Goal: Task Accomplishment & Management: Use online tool/utility

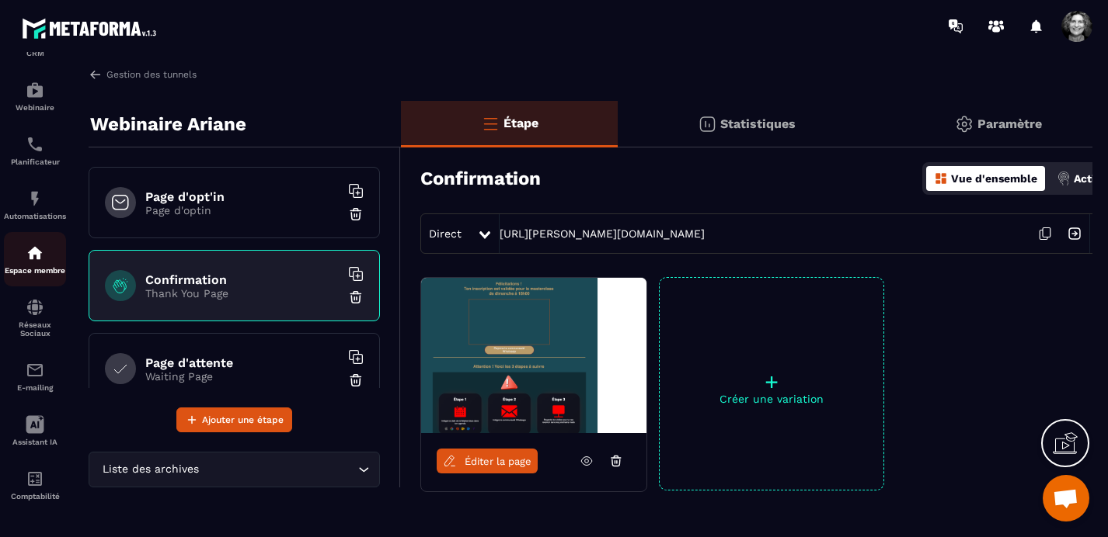
scroll to position [180, 0]
click at [30, 363] on img at bounding box center [35, 369] width 19 height 19
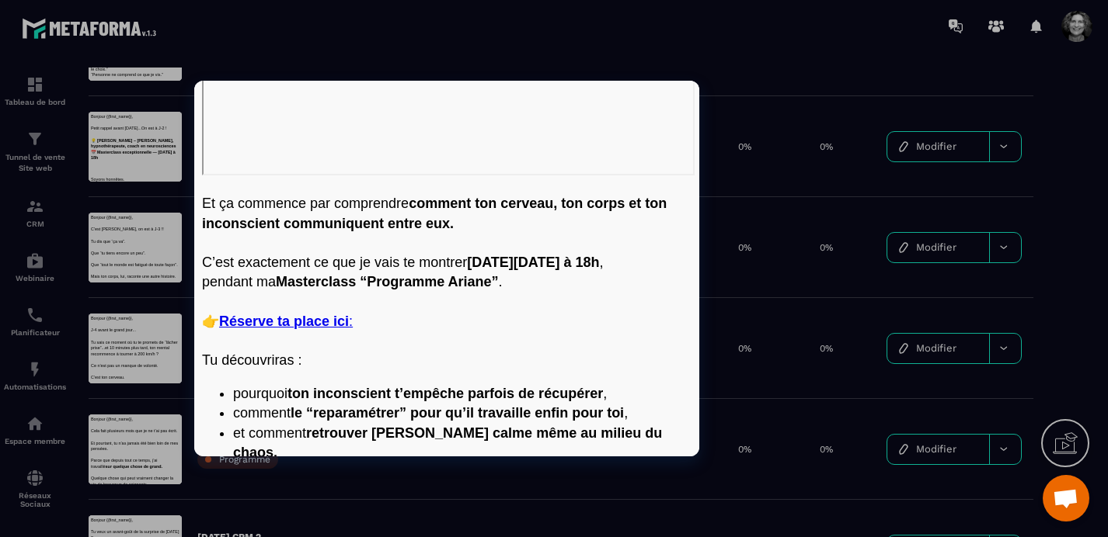
scroll to position [954, 0]
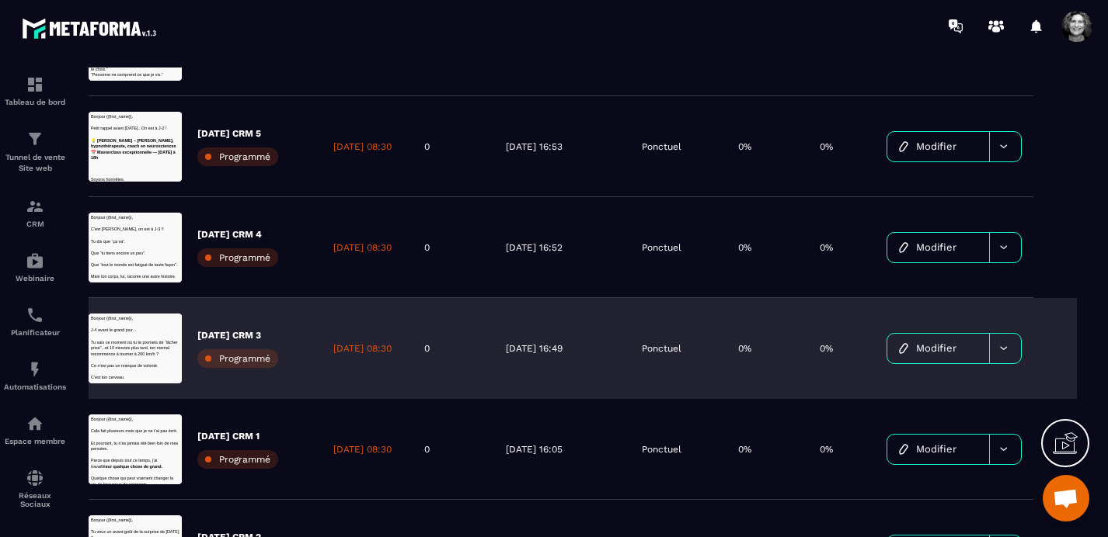
click at [953, 349] on span "Modifier" at bounding box center [936, 349] width 40 height 12
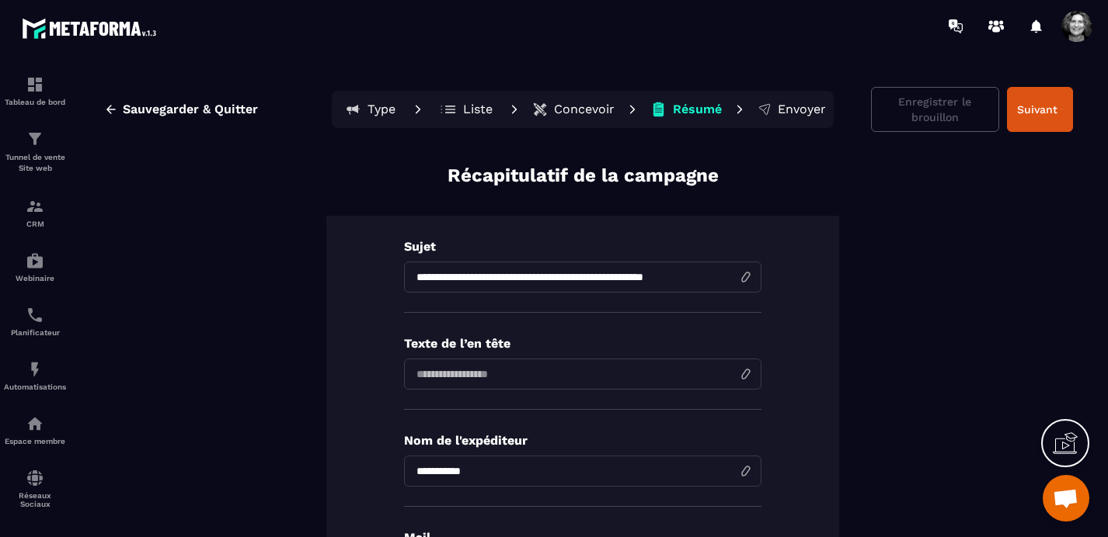
click at [586, 107] on p "Concevoir" at bounding box center [584, 110] width 61 height 16
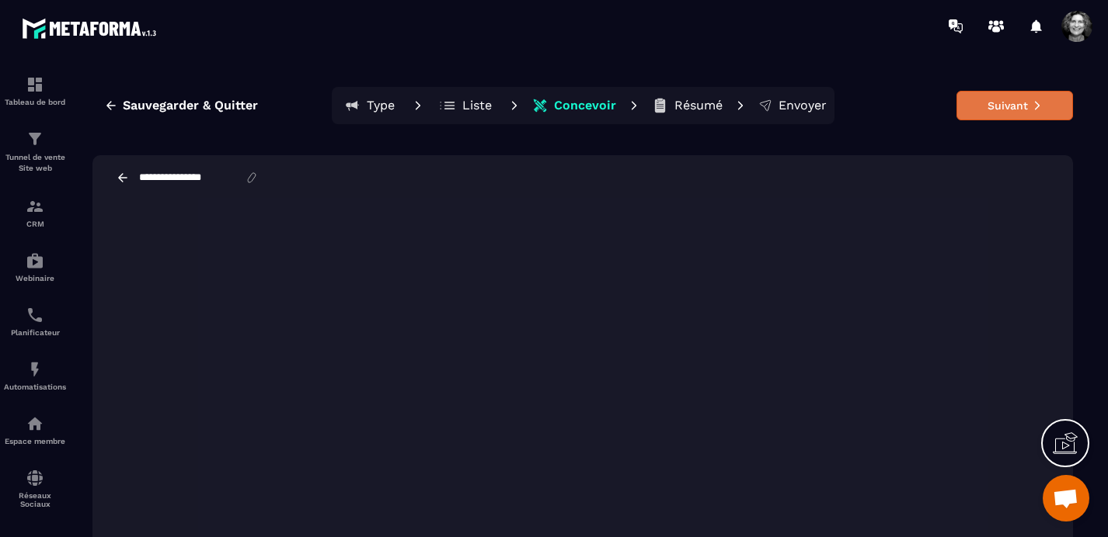
click at [1008, 112] on button "Suivant" at bounding box center [1014, 106] width 116 height 30
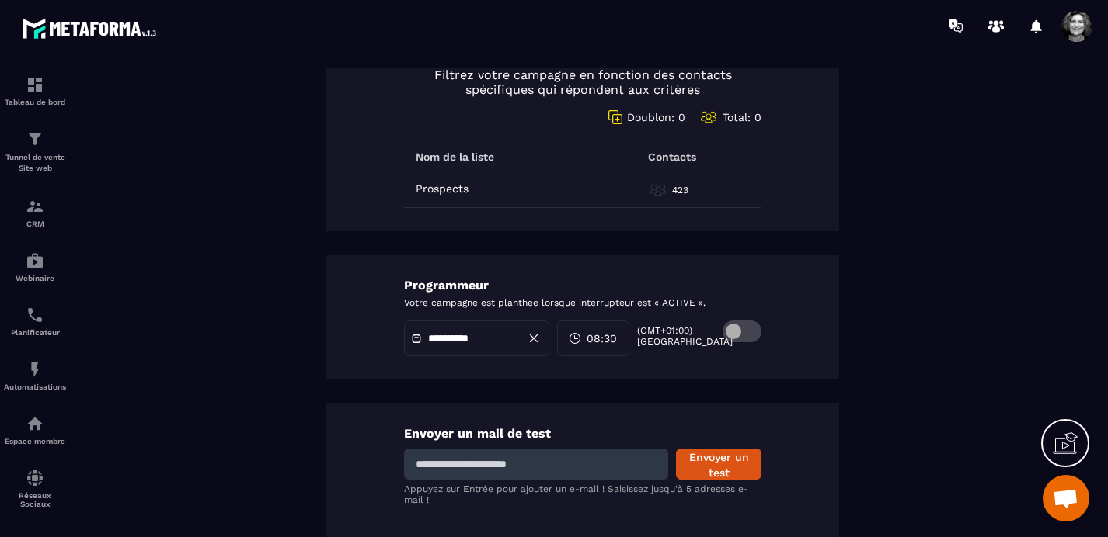
scroll to position [889, 0]
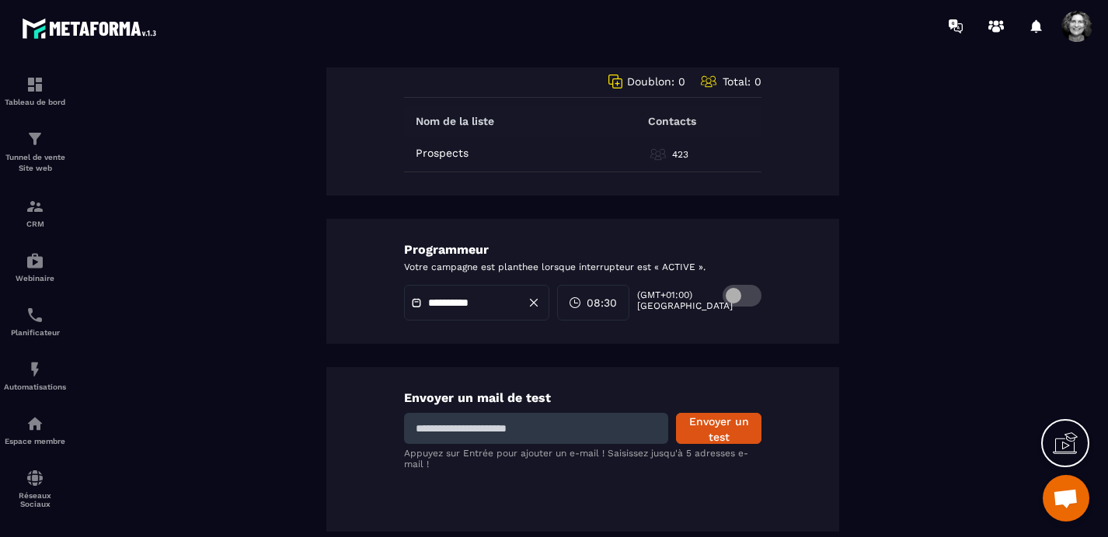
click at [465, 433] on input at bounding box center [536, 428] width 264 height 31
type input "**********"
click at [721, 430] on button "Envoyer un test" at bounding box center [718, 428] width 85 height 31
click at [447, 425] on input at bounding box center [536, 428] width 264 height 31
type input "**********"
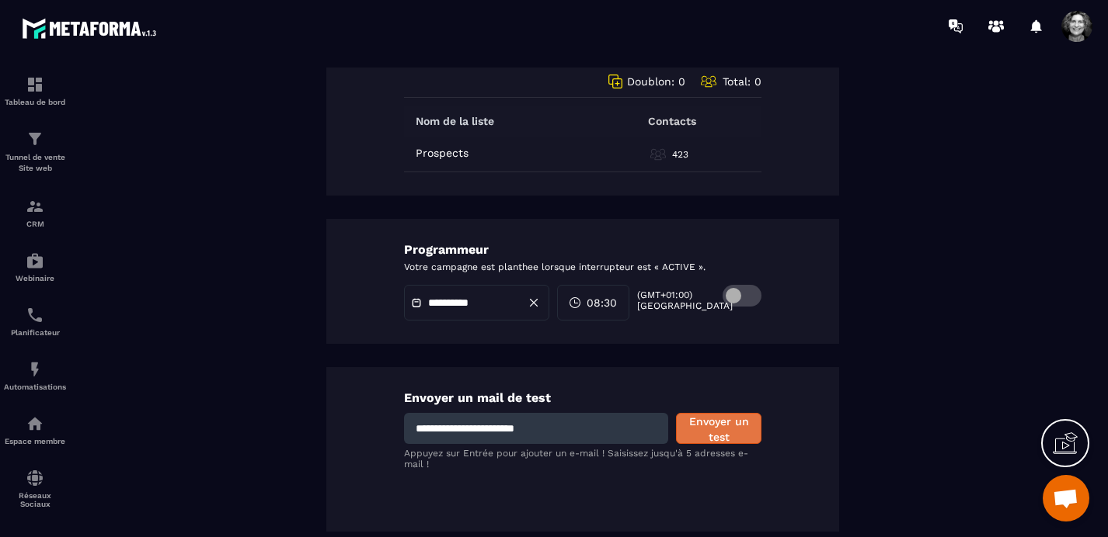
click at [727, 426] on button "Envoyer un test" at bounding box center [718, 428] width 85 height 31
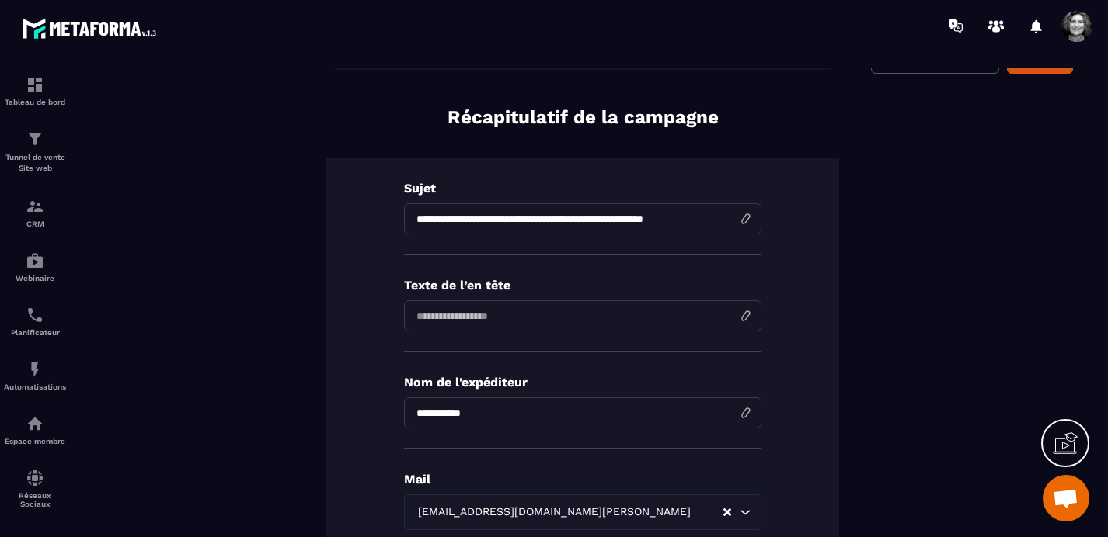
scroll to position [0, 0]
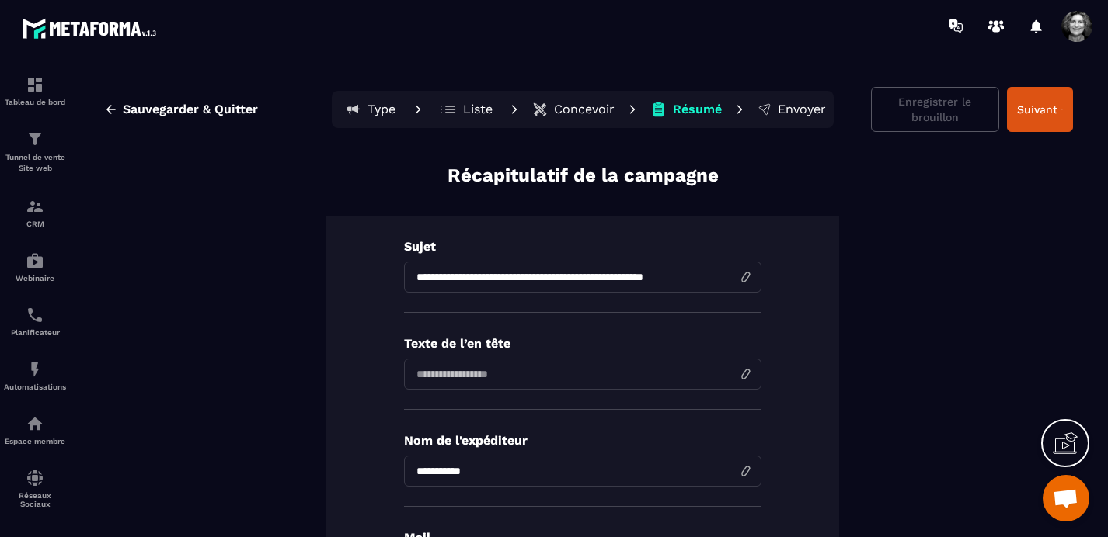
click at [587, 109] on p "Concevoir" at bounding box center [584, 110] width 61 height 16
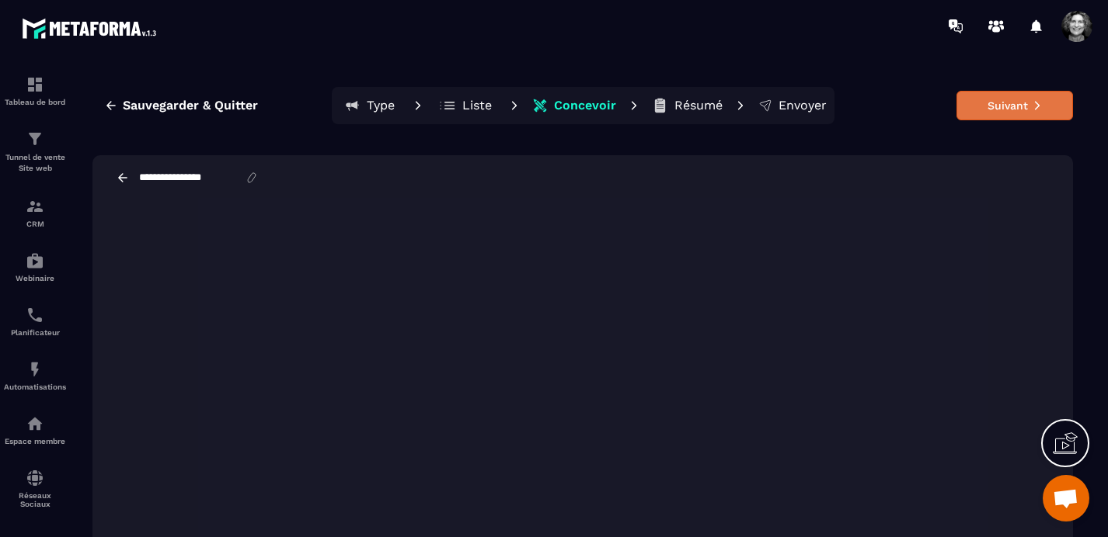
click at [1025, 102] on button "Suivant" at bounding box center [1014, 106] width 116 height 30
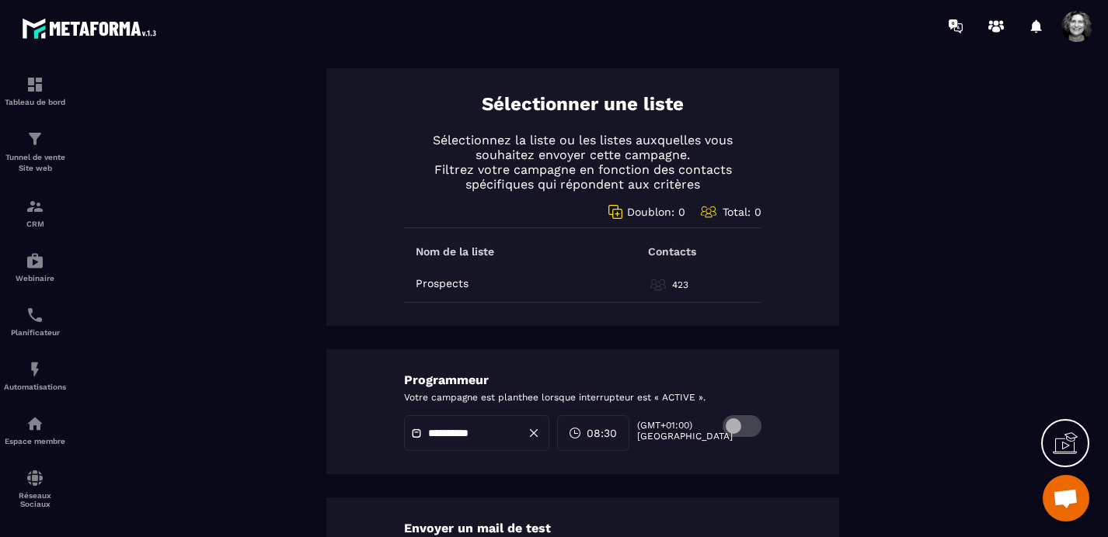
scroll to position [889, 0]
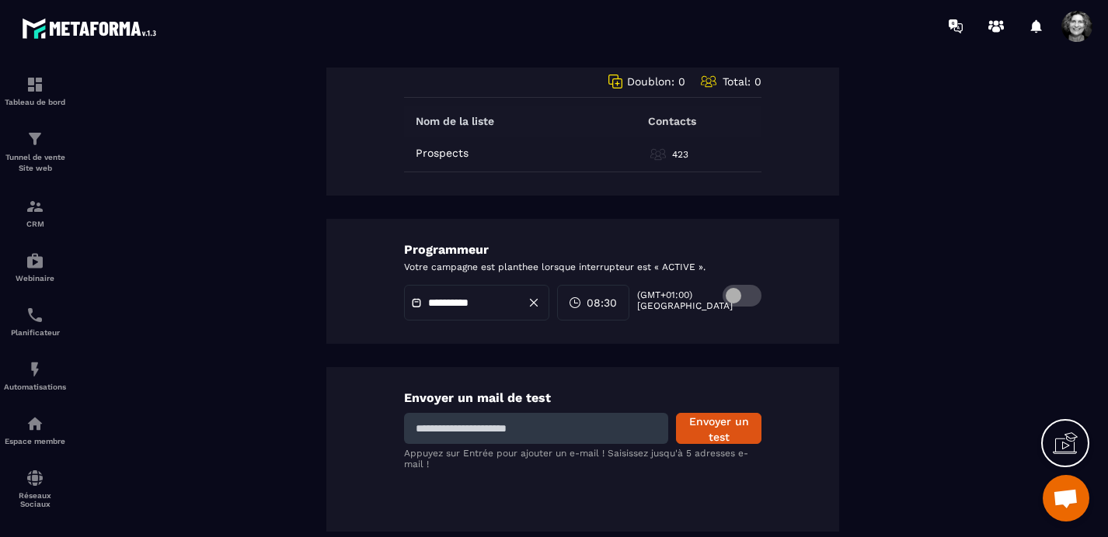
click at [506, 433] on input at bounding box center [536, 428] width 264 height 31
type input "**********"
click at [712, 431] on button "Envoyer un test" at bounding box center [718, 428] width 85 height 31
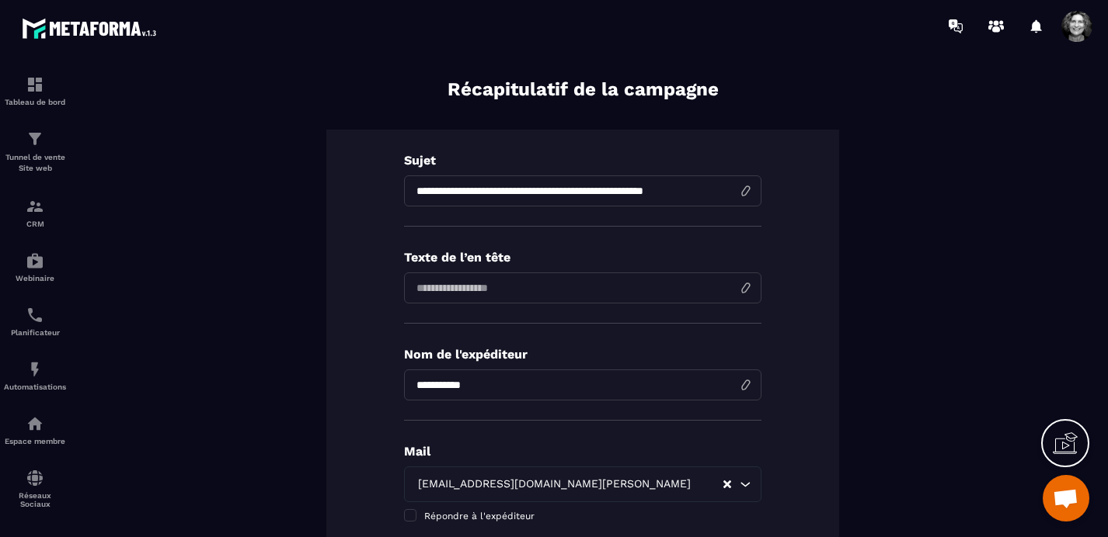
scroll to position [0, 0]
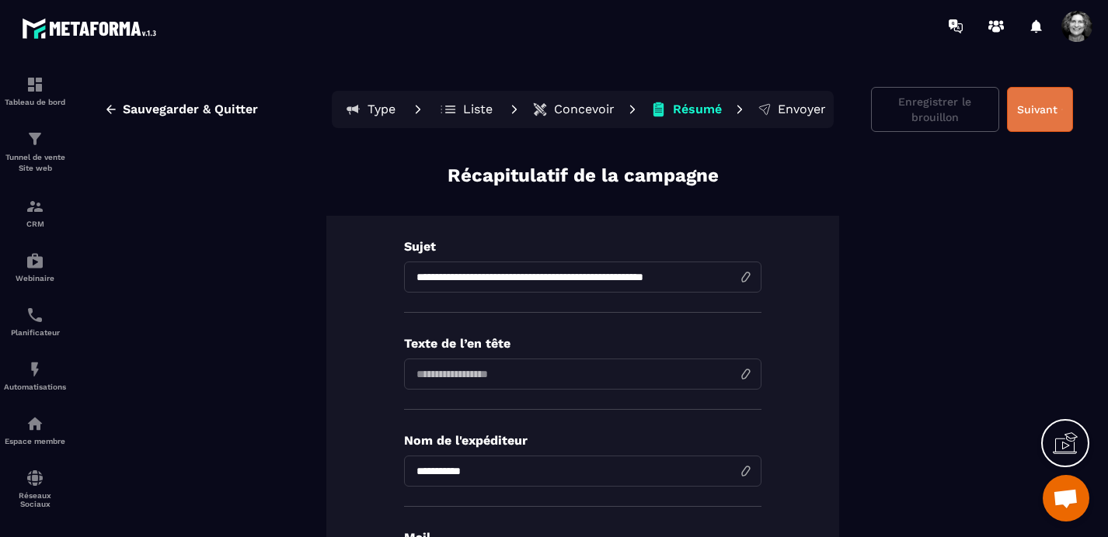
click at [1052, 101] on button "Suivant" at bounding box center [1040, 109] width 66 height 45
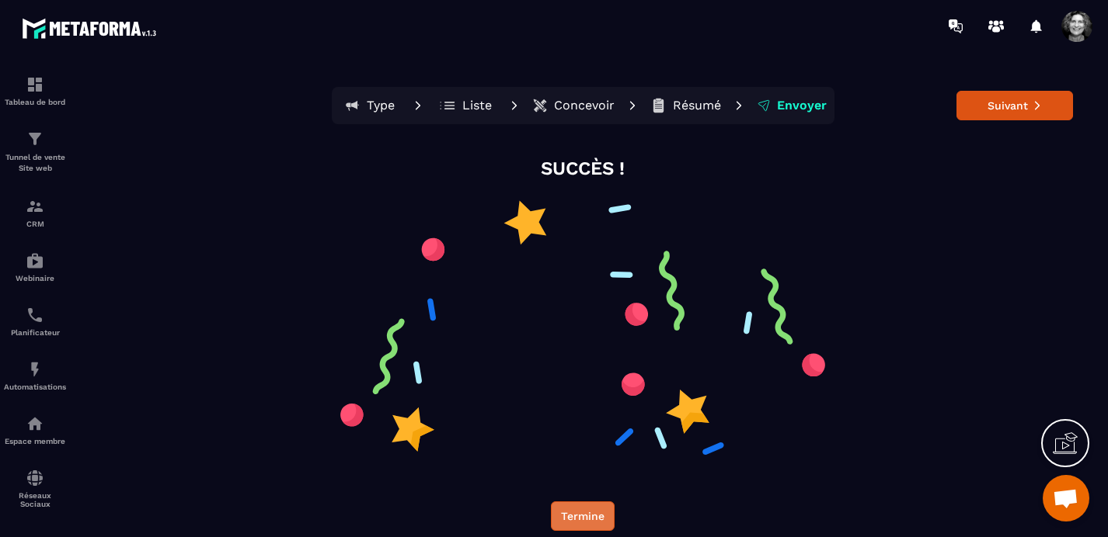
click at [583, 516] on button "Termine" at bounding box center [583, 517] width 64 height 30
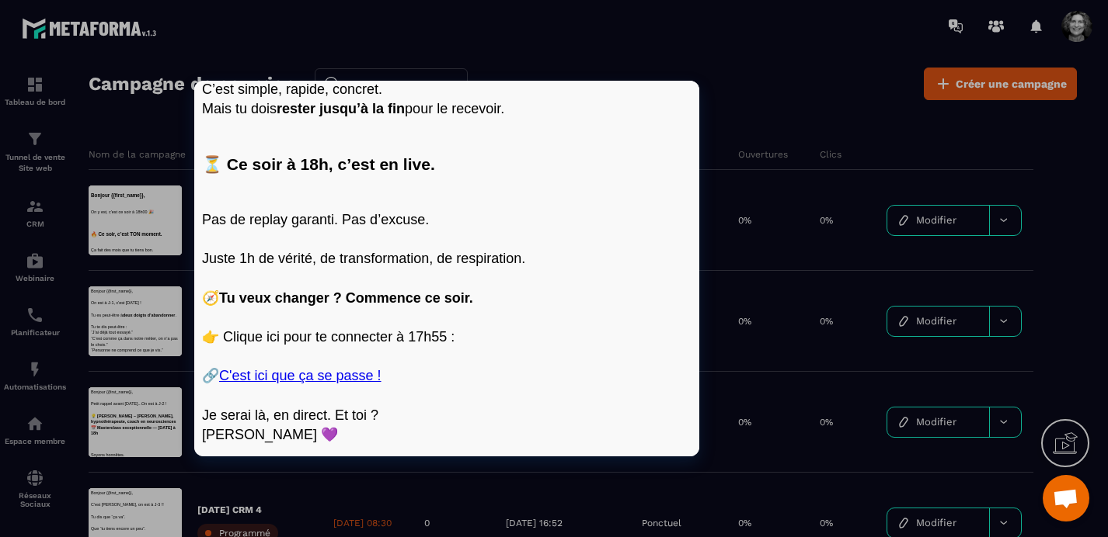
scroll to position [677, 0]
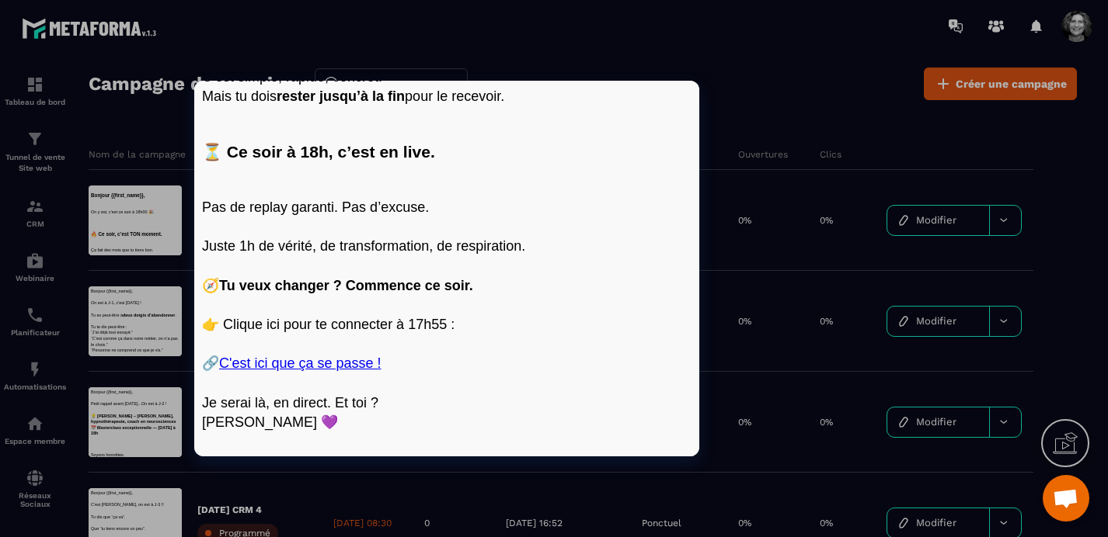
click at [475, 301] on p "👉 Clique ici pour te connecter à 17h55 :" at bounding box center [446, 314] width 489 height 39
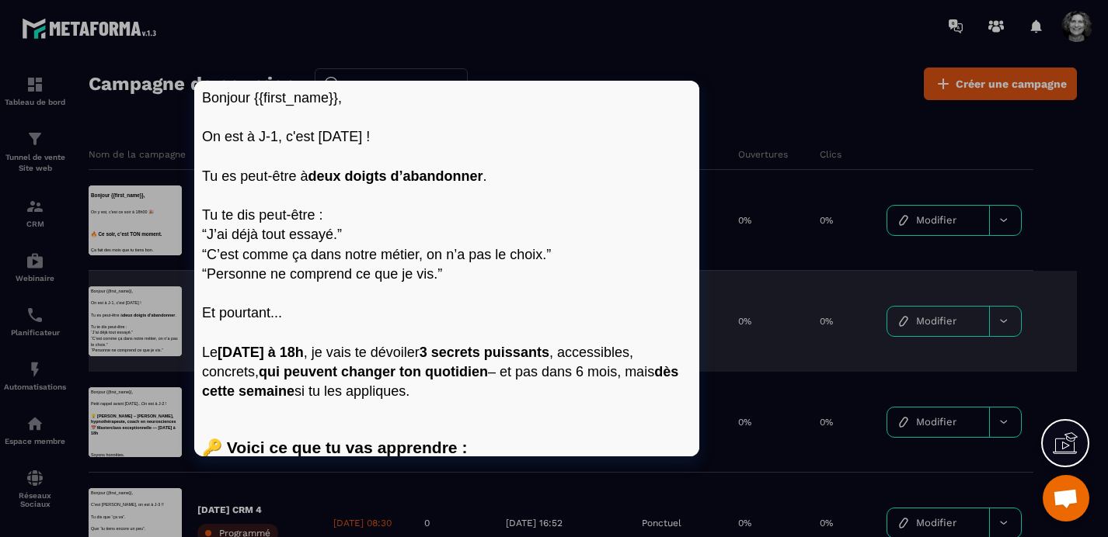
scroll to position [0, 0]
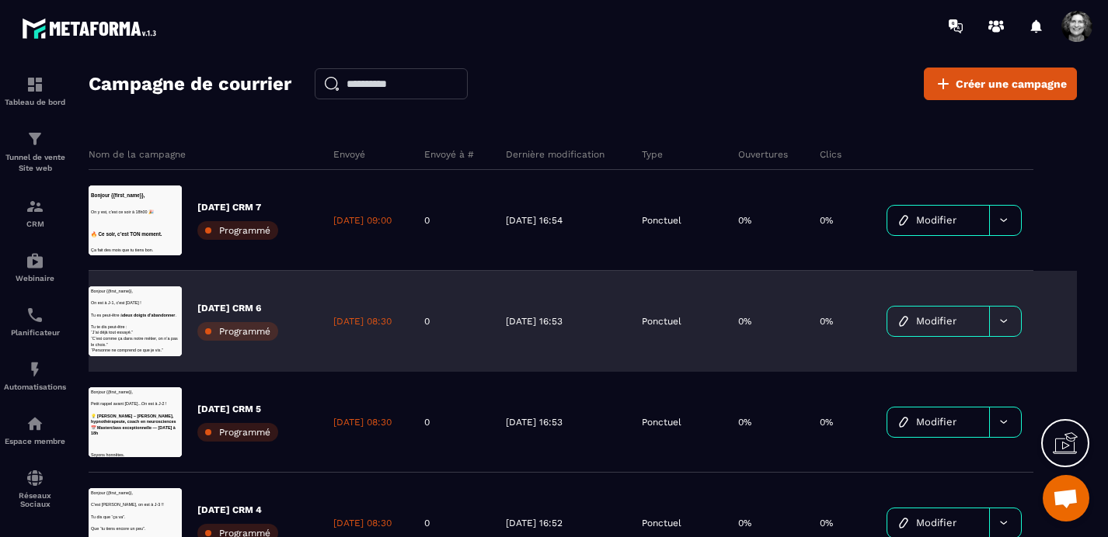
click at [956, 326] on span "Modifier" at bounding box center [936, 321] width 40 height 12
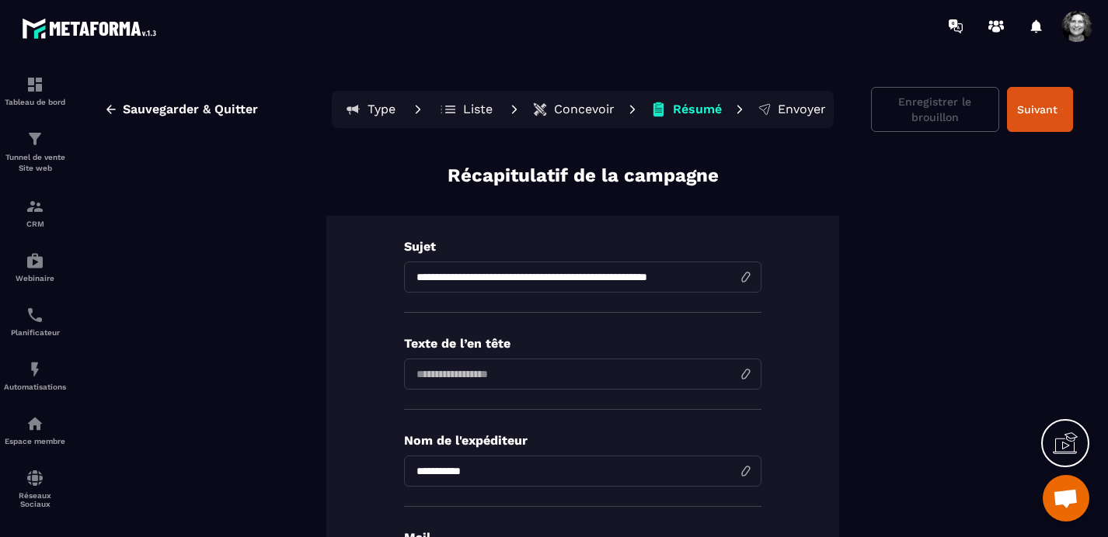
click at [582, 106] on p "Concevoir" at bounding box center [584, 110] width 61 height 16
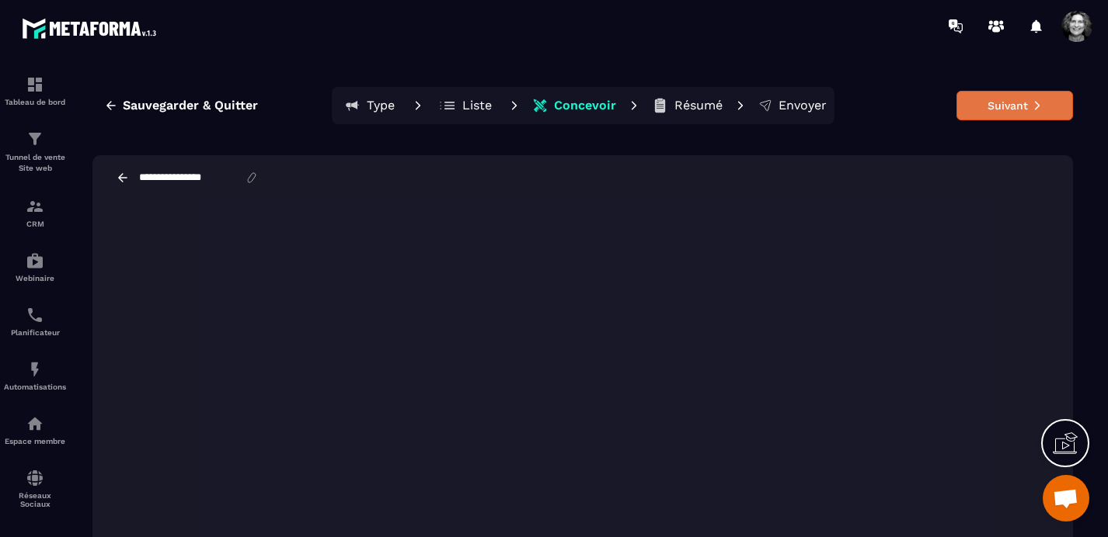
click at [1000, 106] on button "Suivant" at bounding box center [1014, 106] width 116 height 30
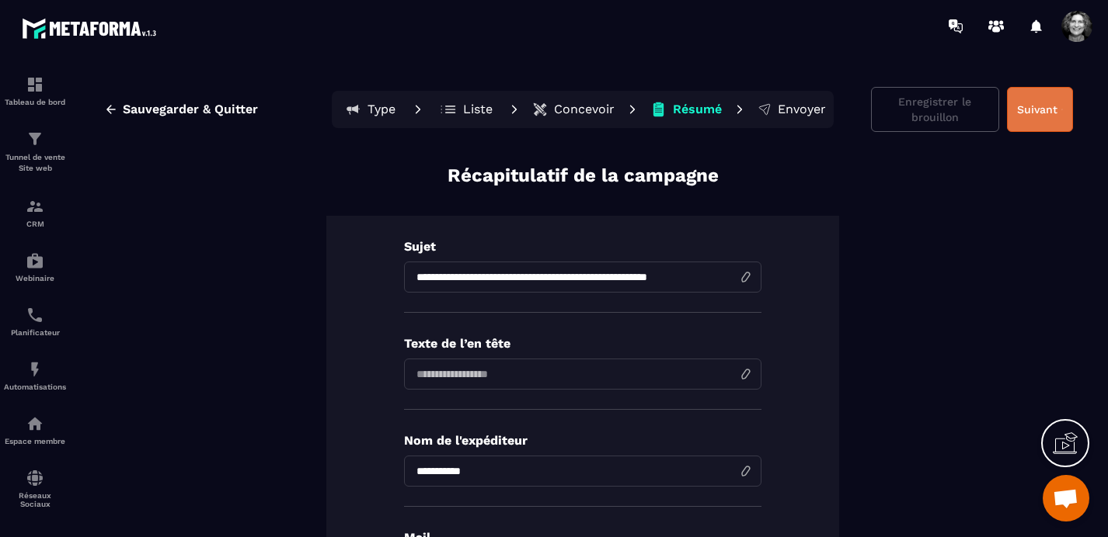
click at [1048, 116] on button "Suivant" at bounding box center [1040, 109] width 66 height 45
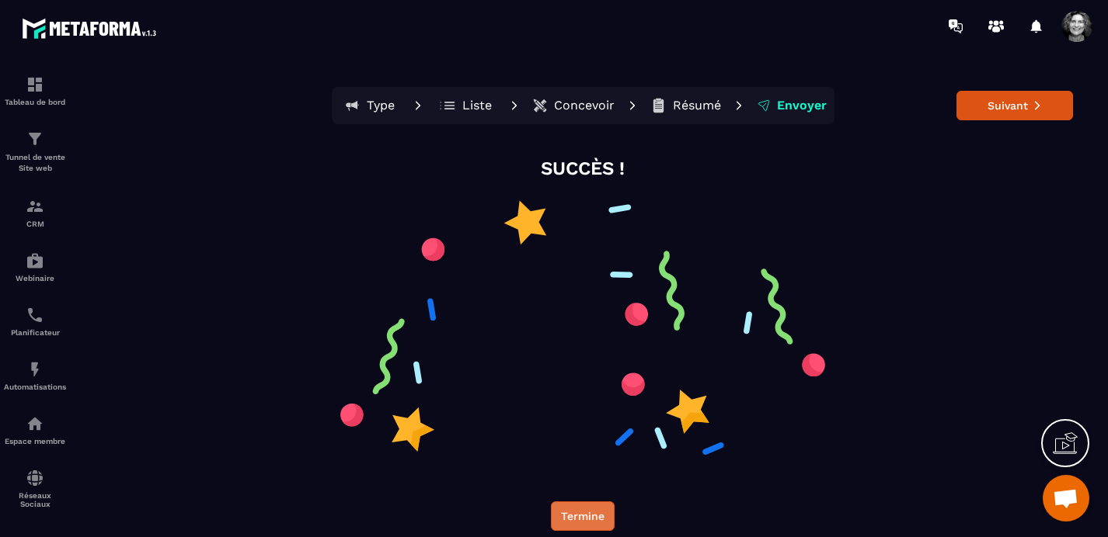
click at [584, 521] on button "Termine" at bounding box center [583, 517] width 64 height 30
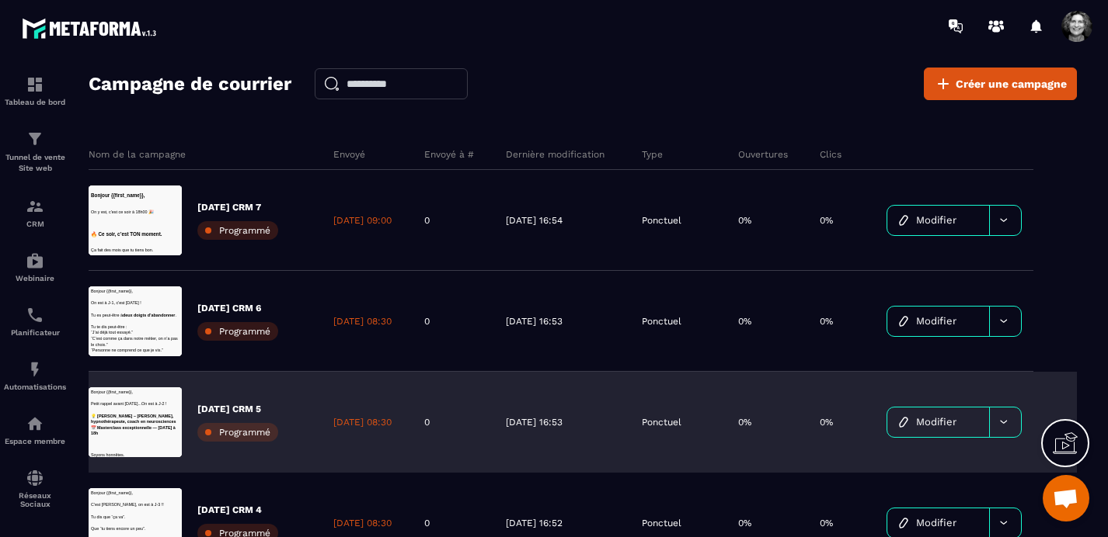
click at [935, 423] on span "Modifier" at bounding box center [936, 422] width 40 height 12
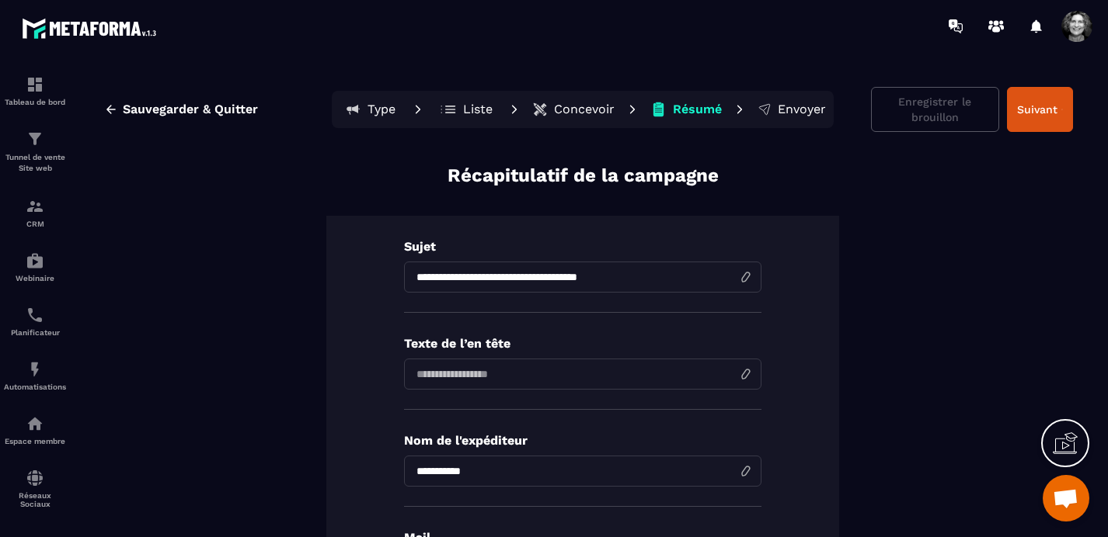
click at [577, 103] on p "Concevoir" at bounding box center [584, 110] width 61 height 16
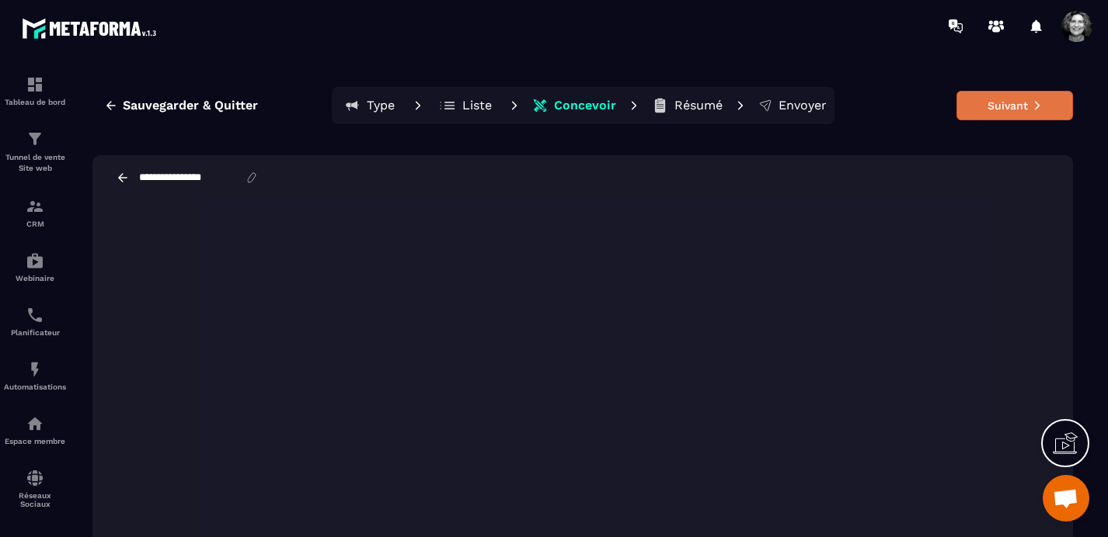
click at [1021, 109] on button "Suivant" at bounding box center [1014, 106] width 116 height 30
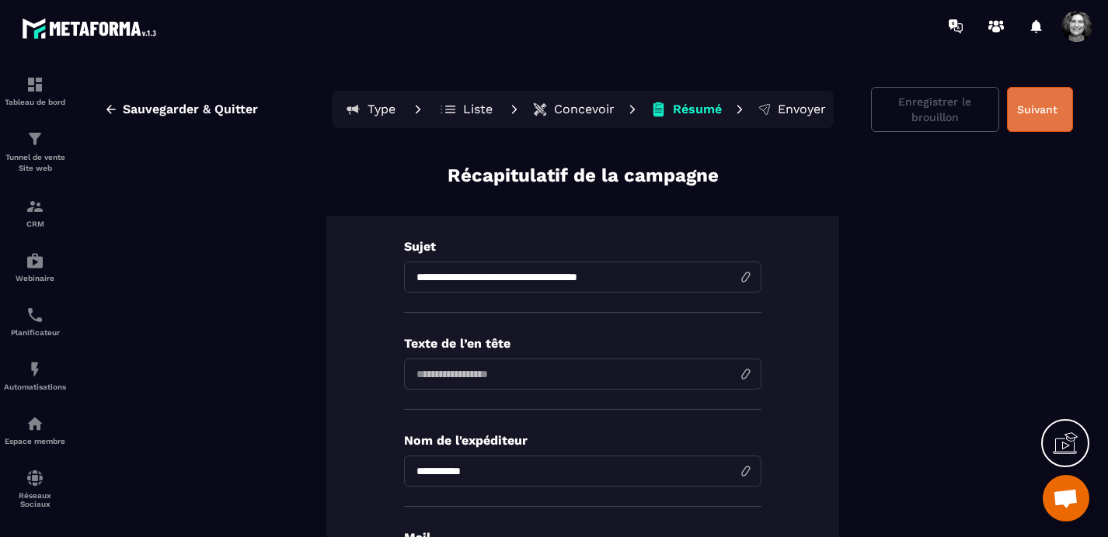
click at [1041, 101] on button "Suivant" at bounding box center [1040, 109] width 66 height 45
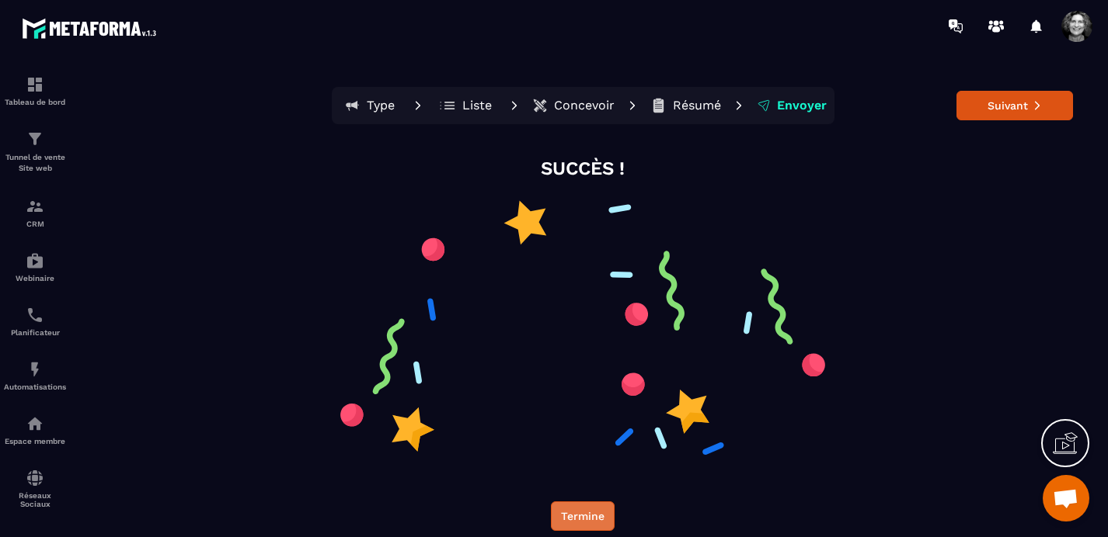
click at [576, 517] on button "Termine" at bounding box center [583, 517] width 64 height 30
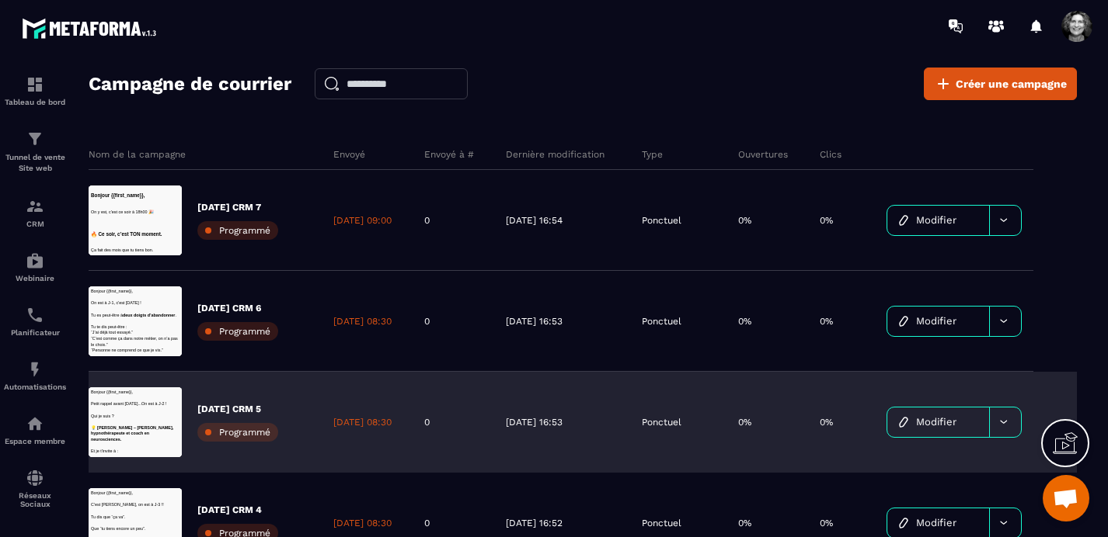
click at [944, 426] on span "Modifier" at bounding box center [936, 422] width 40 height 12
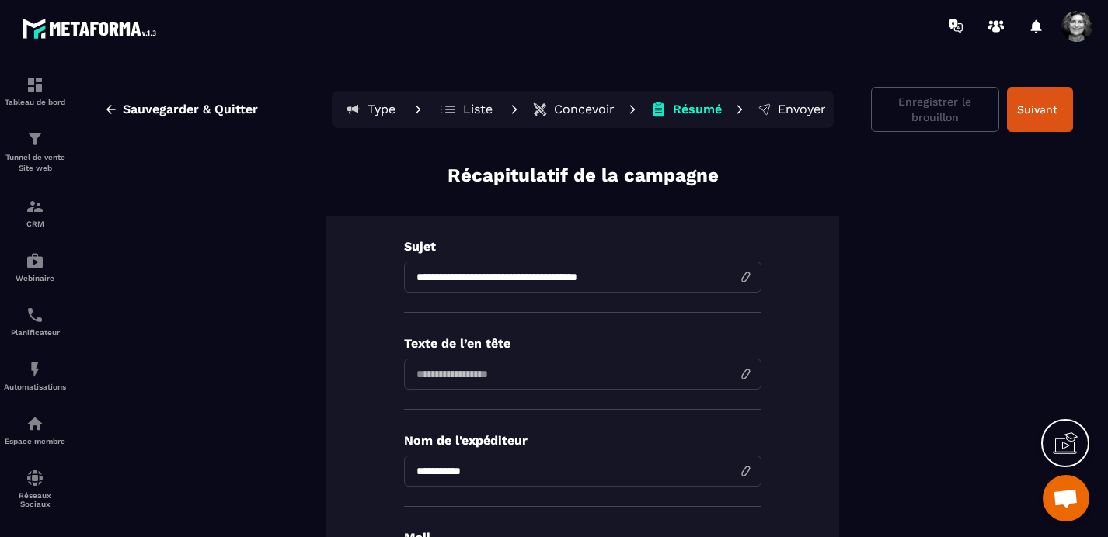
click at [583, 110] on p "Concevoir" at bounding box center [584, 110] width 61 height 16
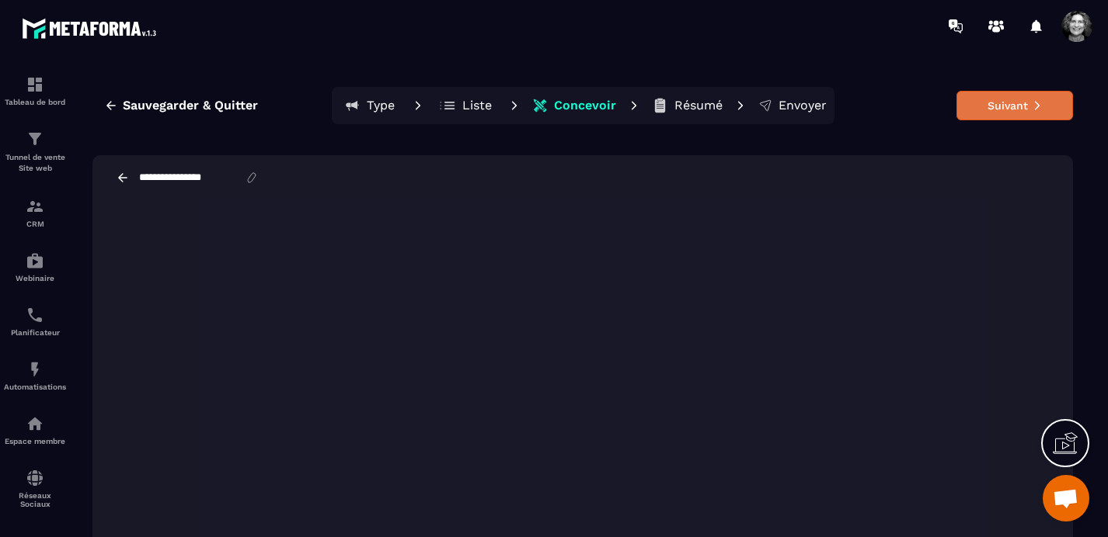
click at [1008, 109] on button "Suivant" at bounding box center [1014, 106] width 116 height 30
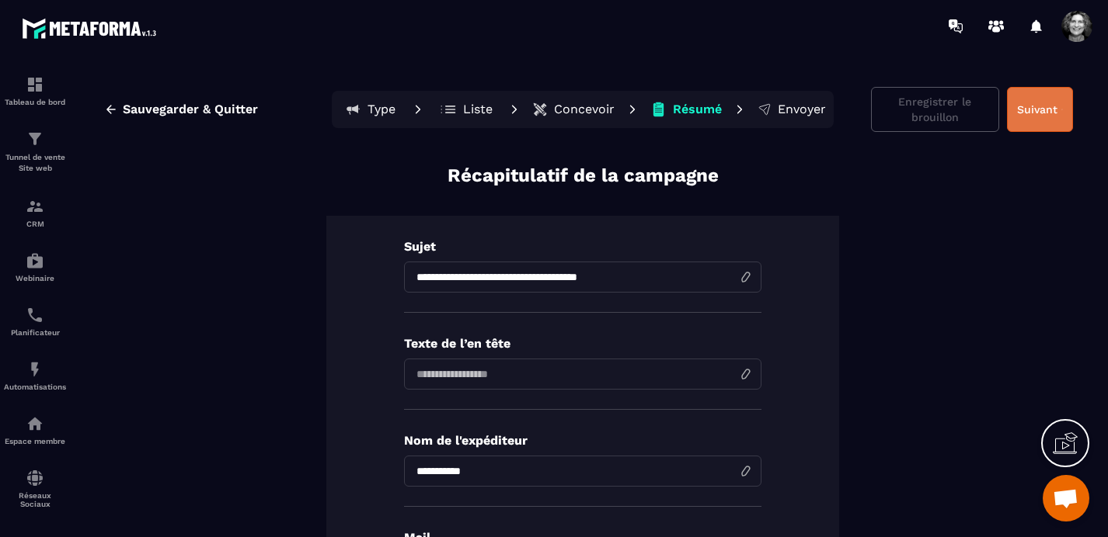
click at [1058, 100] on button "Suivant" at bounding box center [1040, 109] width 66 height 45
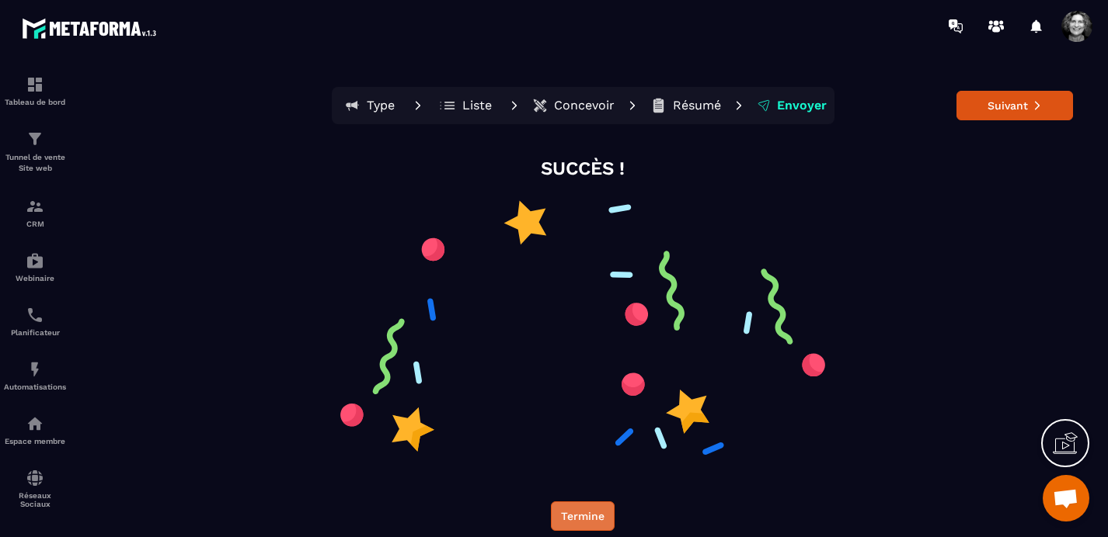
click at [578, 519] on button "Termine" at bounding box center [583, 517] width 64 height 30
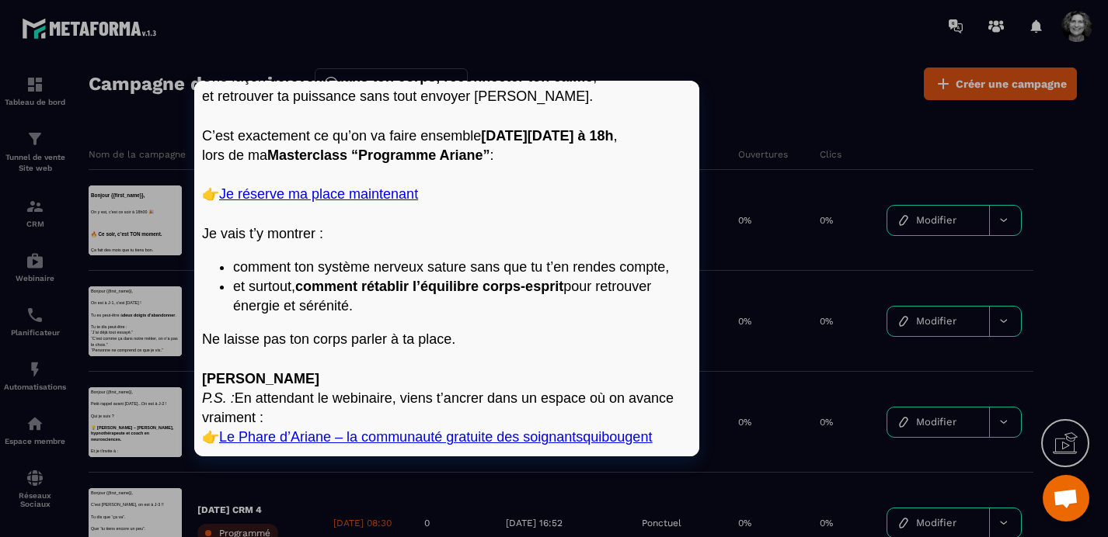
scroll to position [704, 0]
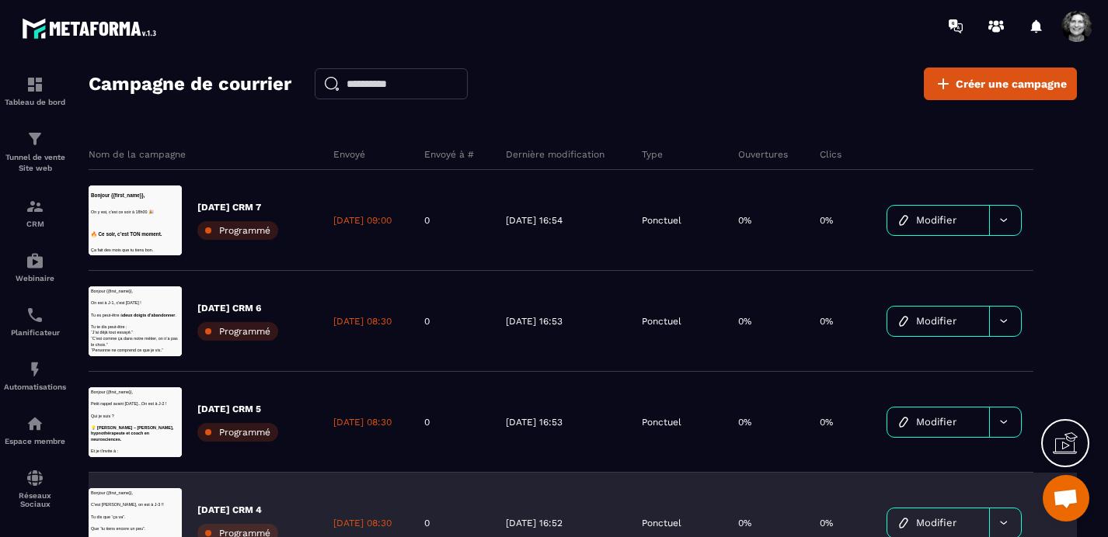
click at [936, 522] on span "Modifier" at bounding box center [936, 523] width 40 height 12
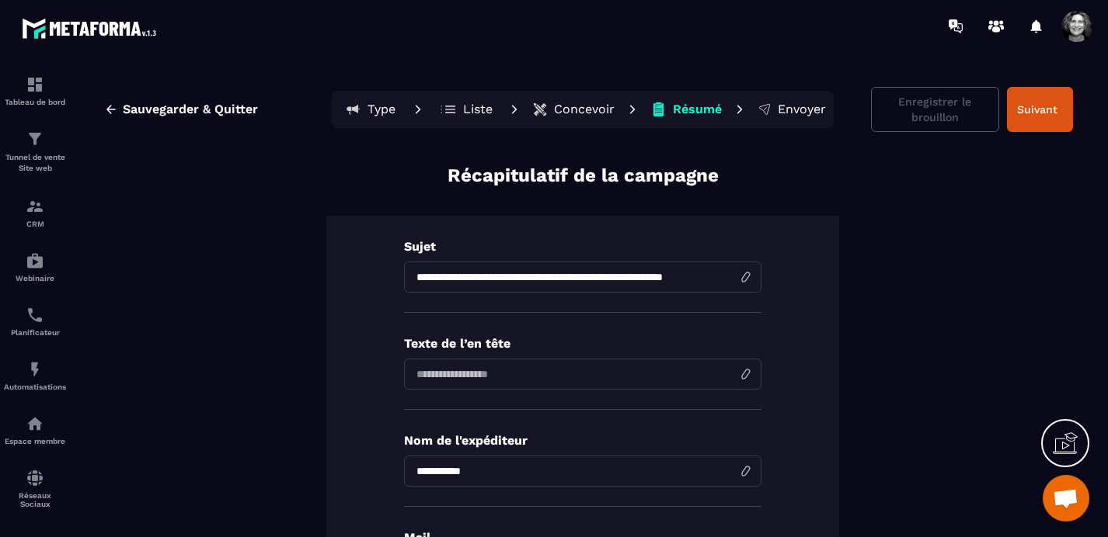
click at [577, 102] on p "Concevoir" at bounding box center [584, 110] width 61 height 16
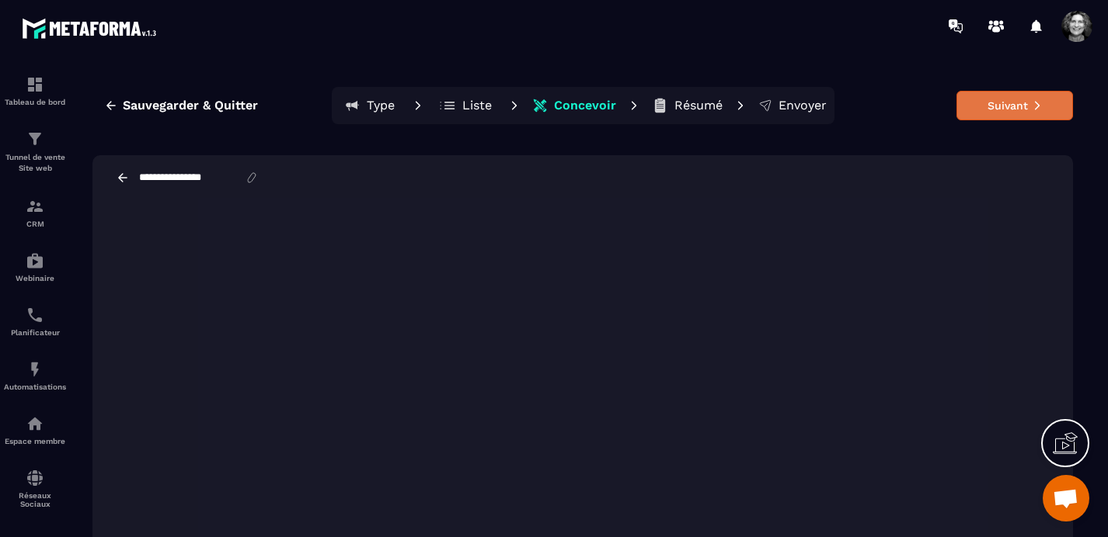
click at [1002, 112] on button "Suivant" at bounding box center [1014, 106] width 116 height 30
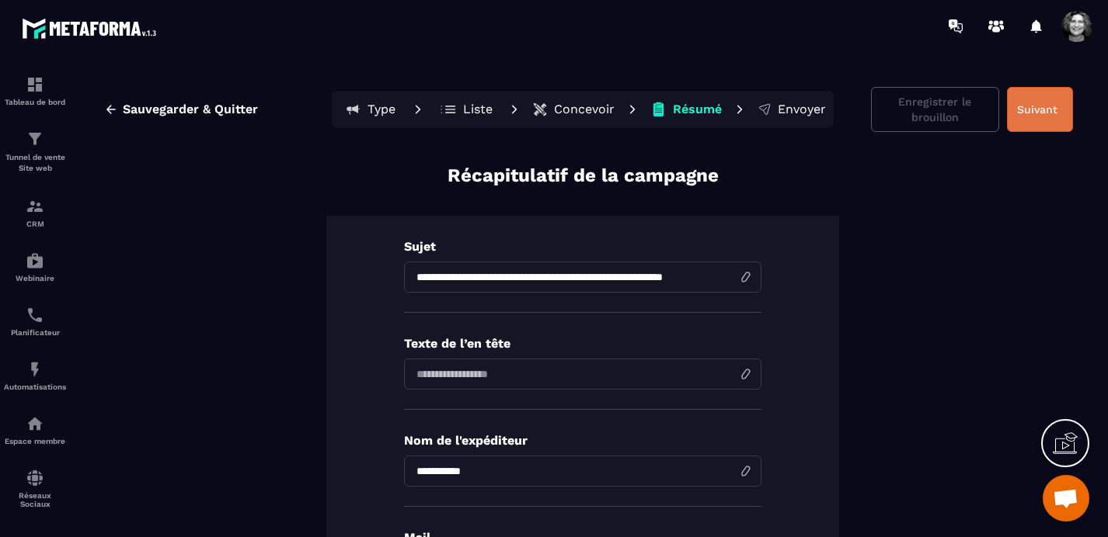
click at [1052, 103] on button "Suivant" at bounding box center [1040, 109] width 66 height 45
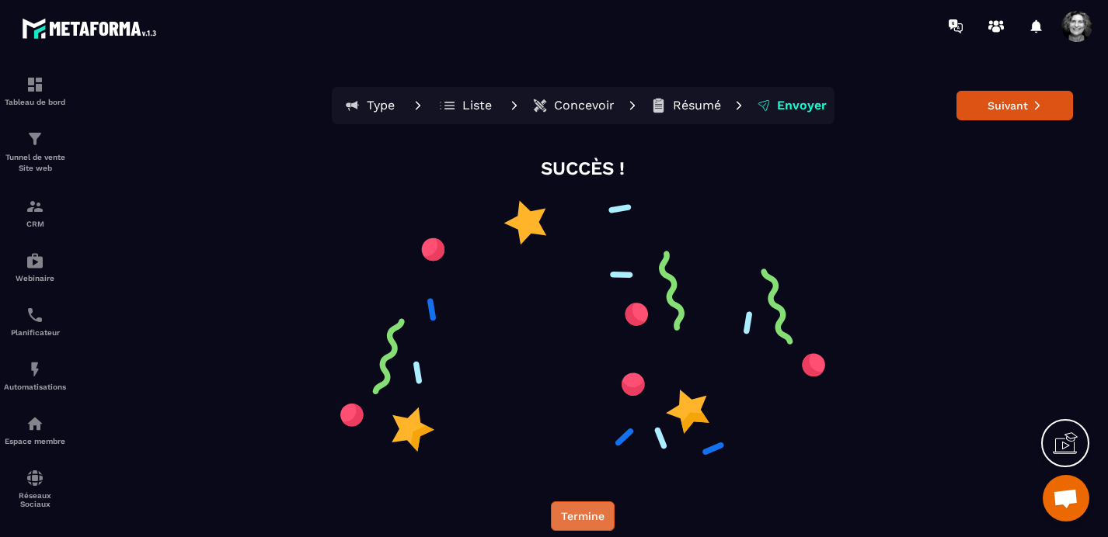
click at [569, 509] on button "Termine" at bounding box center [583, 517] width 64 height 30
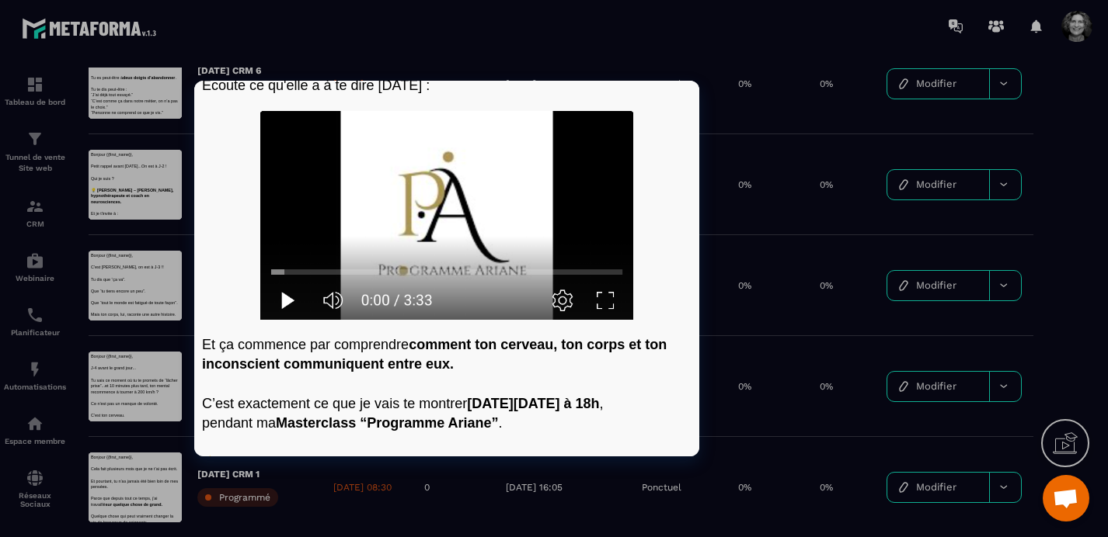
scroll to position [798, 0]
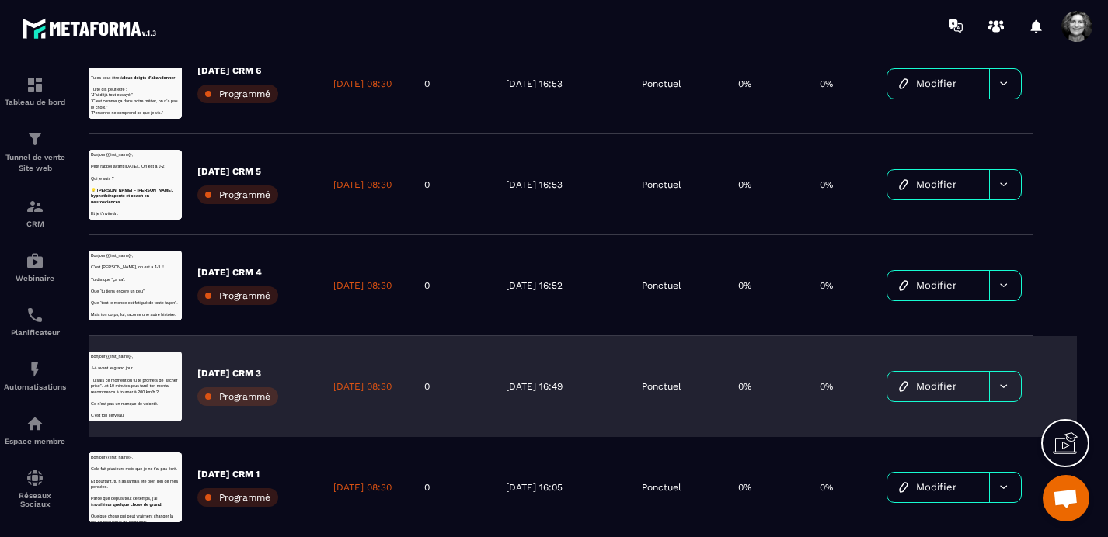
click at [943, 386] on span "Modifier" at bounding box center [936, 387] width 40 height 12
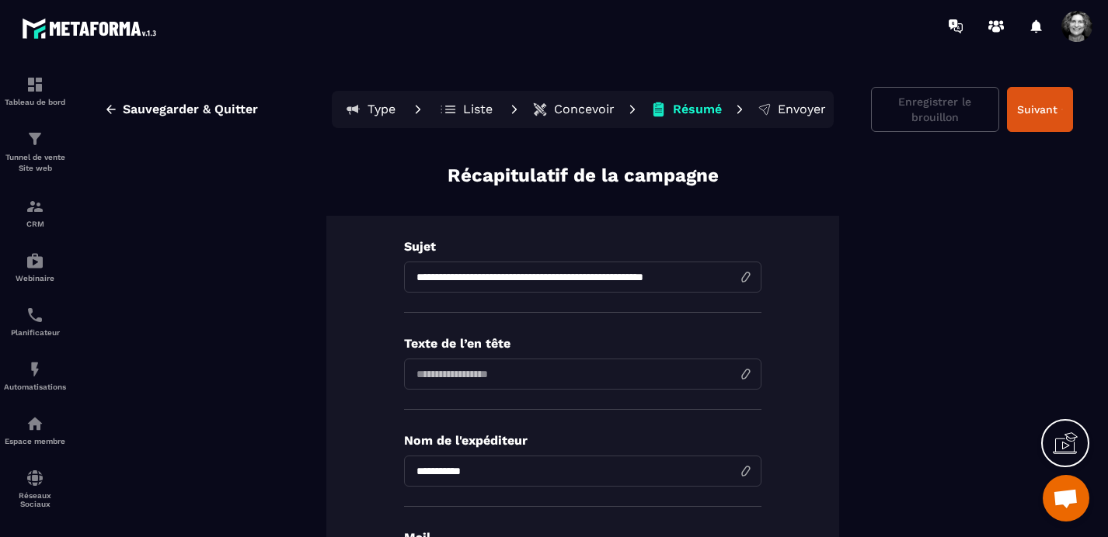
click at [576, 108] on p "Concevoir" at bounding box center [584, 110] width 61 height 16
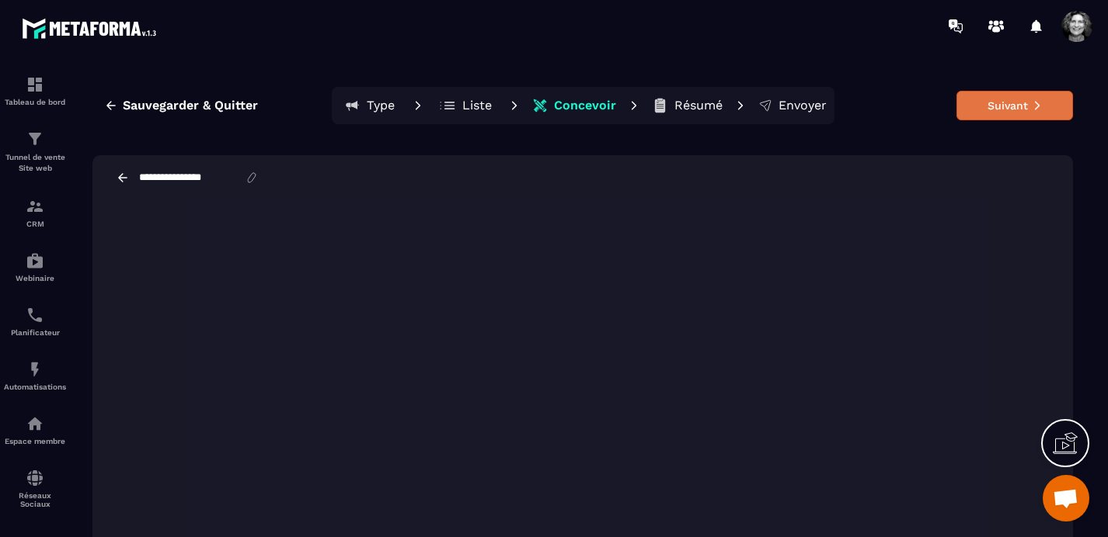
click at [1017, 103] on button "Suivant" at bounding box center [1014, 106] width 116 height 30
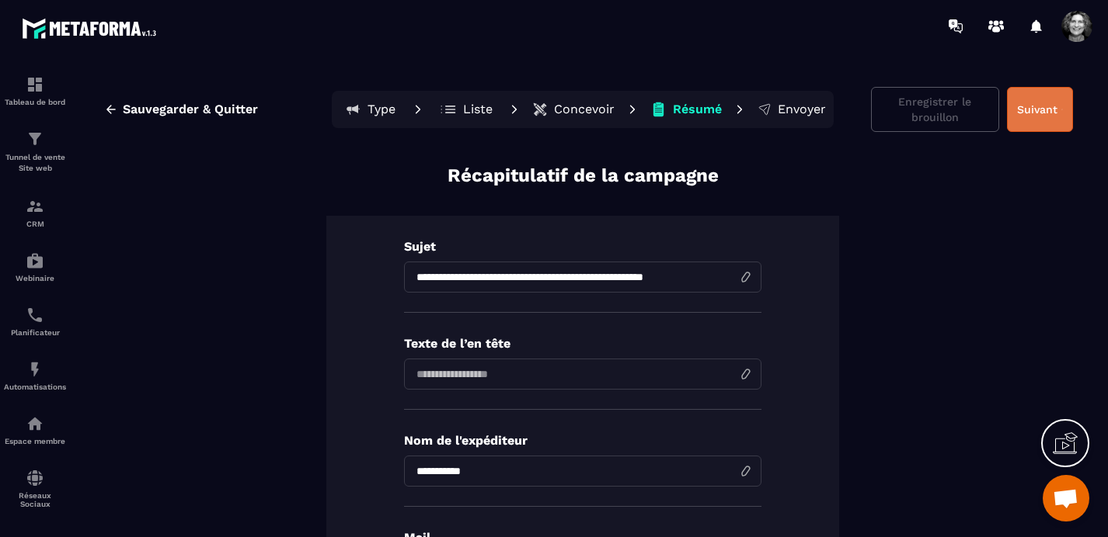
click at [1035, 113] on button "Suivant" at bounding box center [1040, 109] width 66 height 45
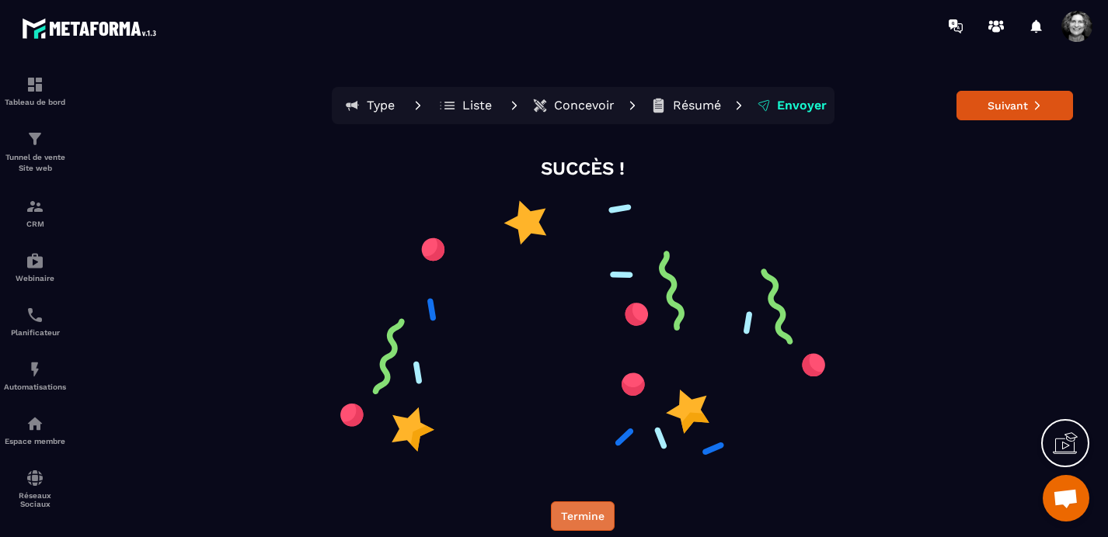
click at [581, 517] on button "Termine" at bounding box center [583, 517] width 64 height 30
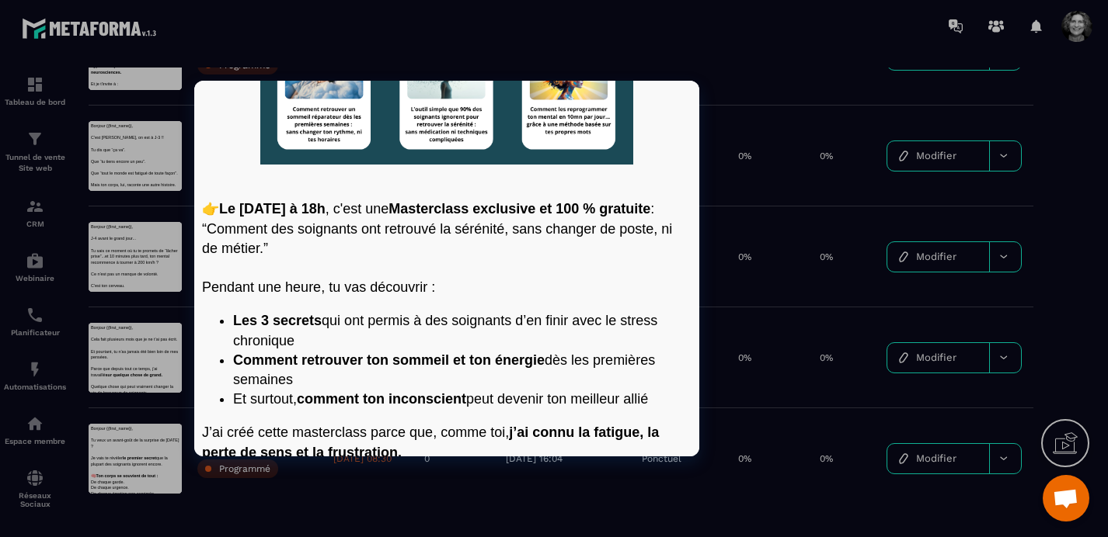
scroll to position [487, 0]
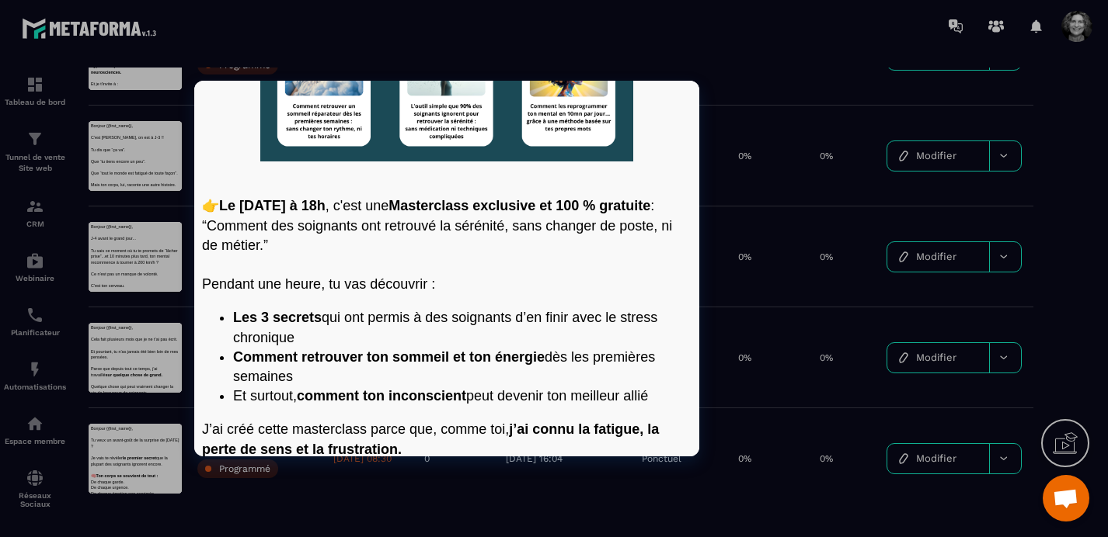
click at [493, 294] on p "Pendant une heure, tu vas découvrir :" at bounding box center [446, 283] width 489 height 19
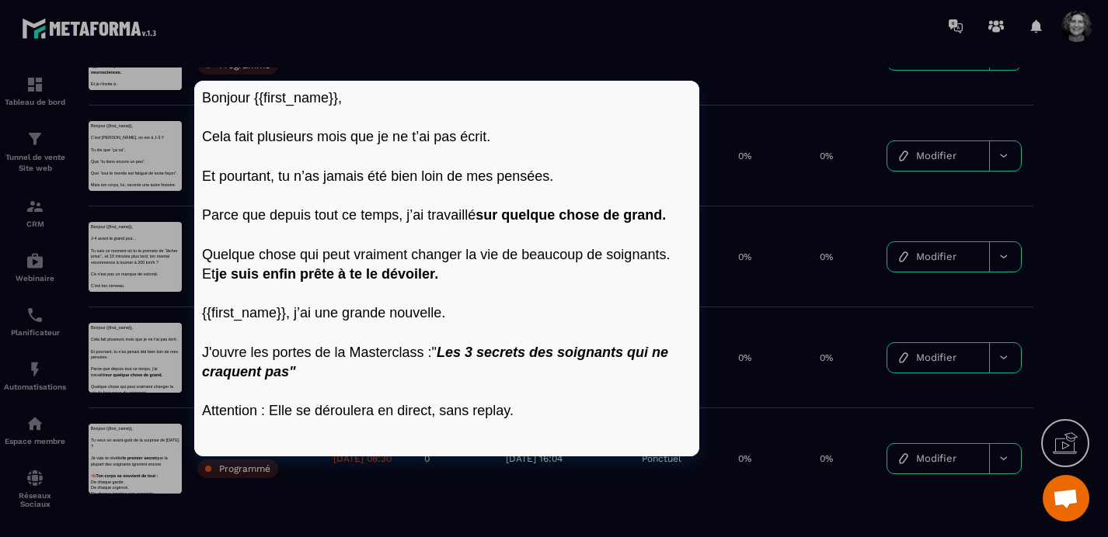
scroll to position [0, 0]
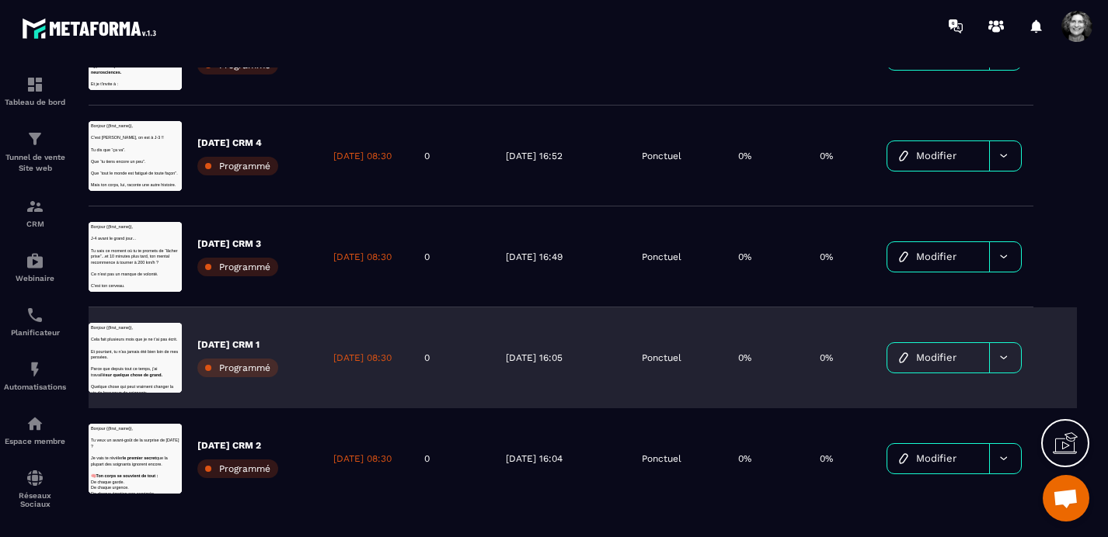
click at [943, 356] on span "Modifier" at bounding box center [936, 358] width 40 height 12
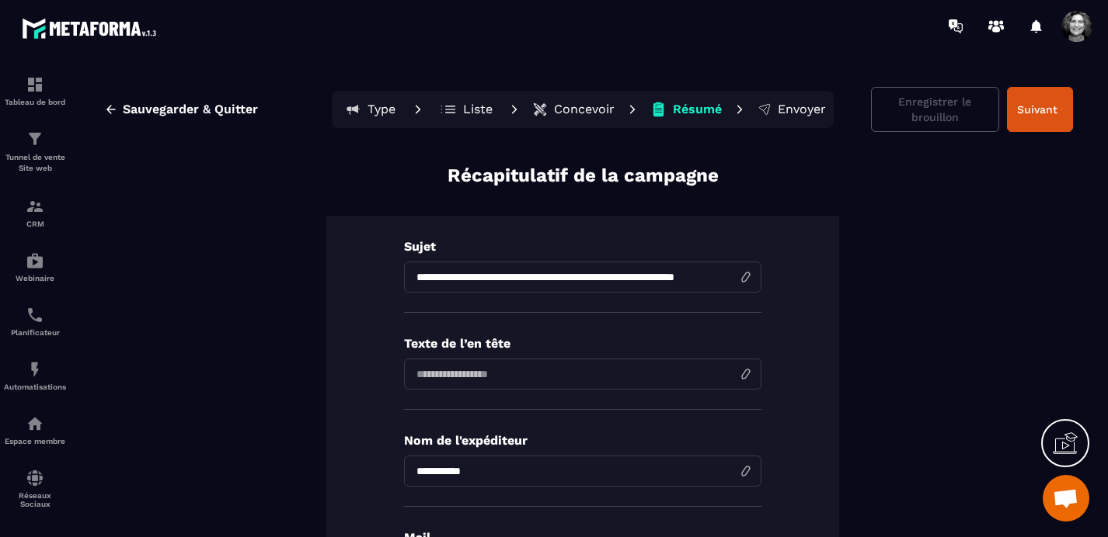
click at [581, 112] on p "Concevoir" at bounding box center [584, 110] width 61 height 16
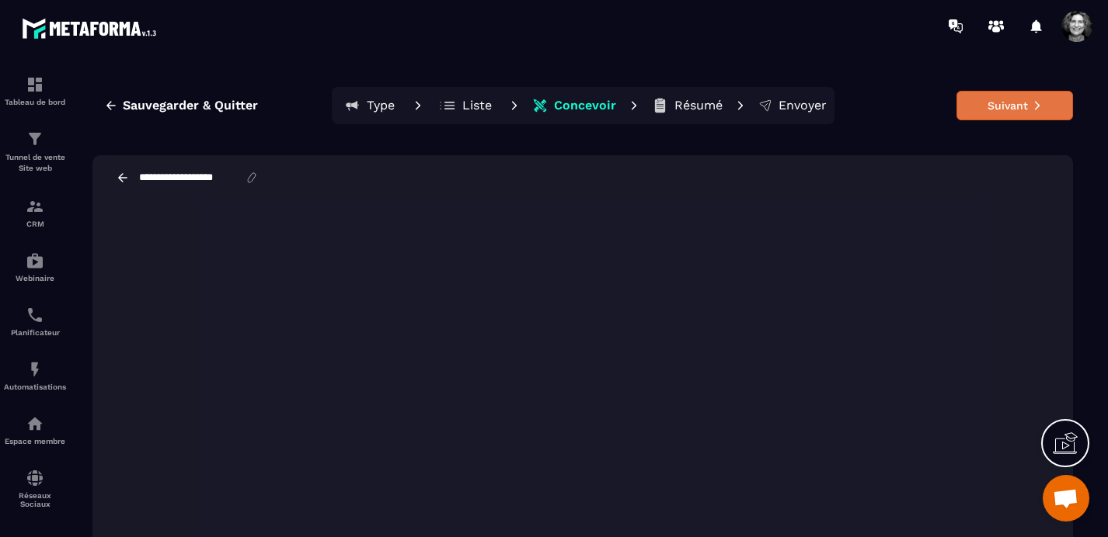
click at [1020, 104] on button "Suivant" at bounding box center [1014, 106] width 116 height 30
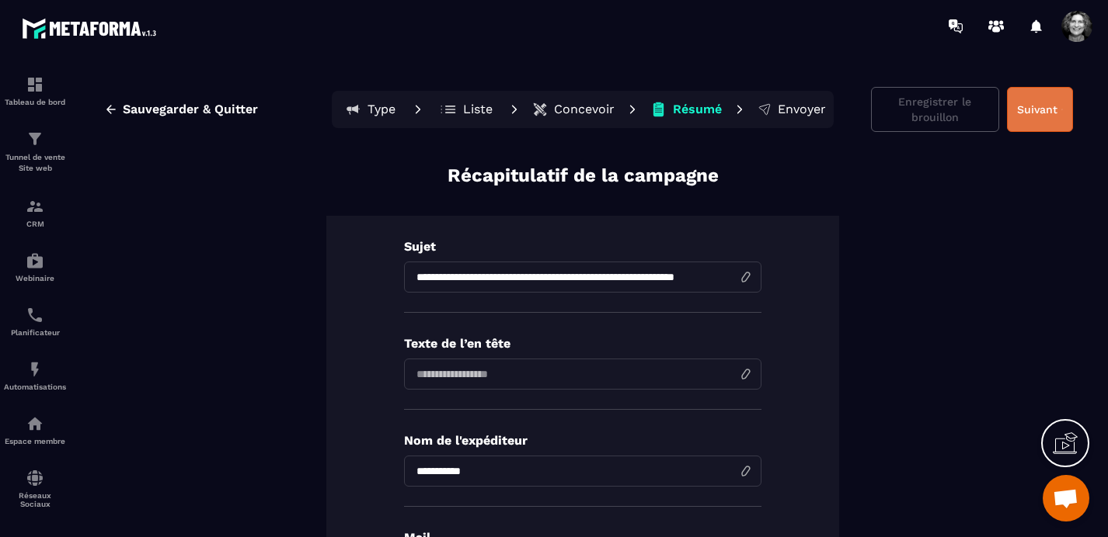
click at [1050, 110] on button "Suivant" at bounding box center [1040, 109] width 66 height 45
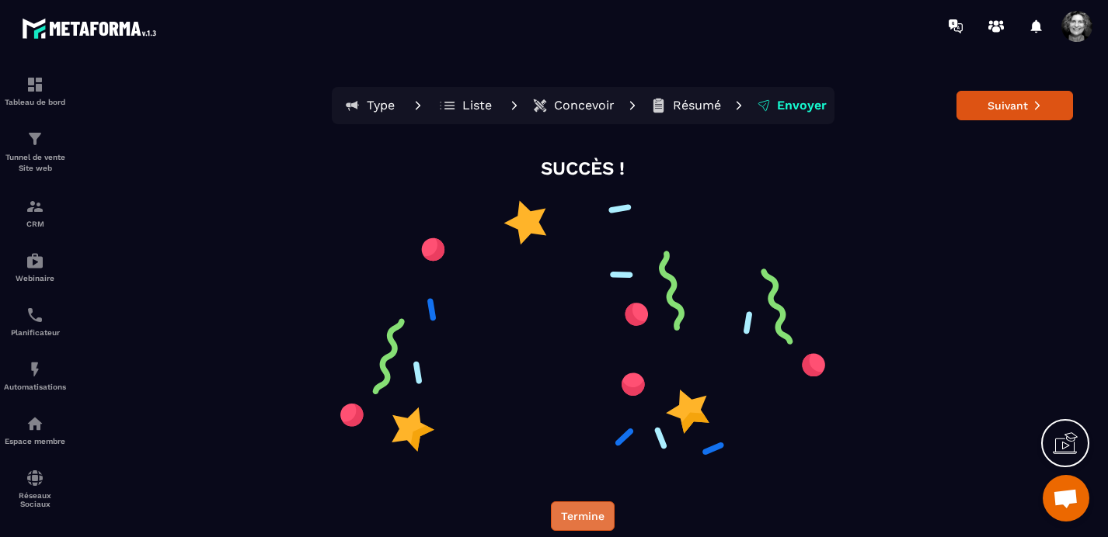
click at [586, 523] on button "Termine" at bounding box center [583, 517] width 64 height 30
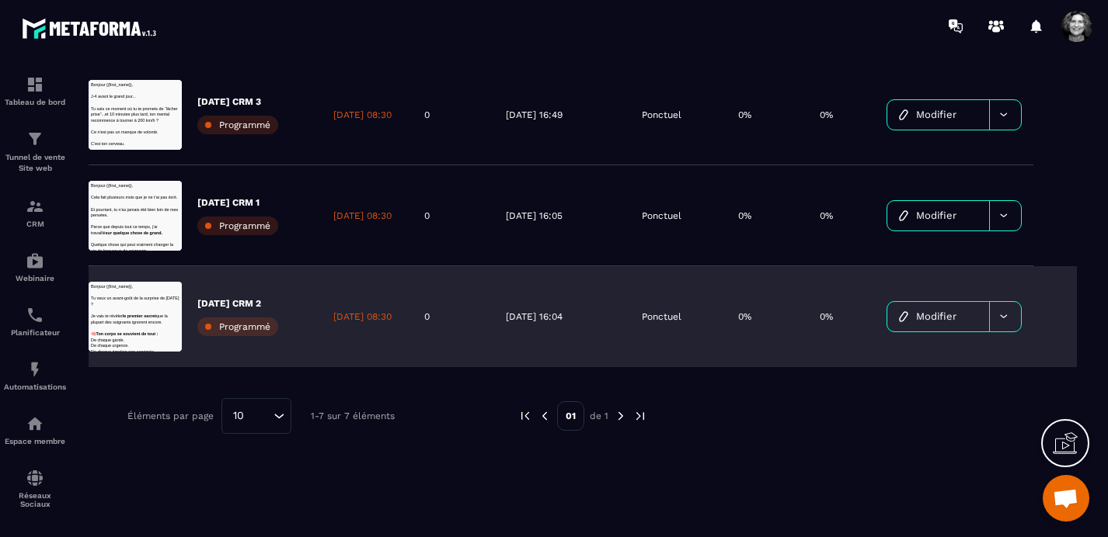
click at [946, 322] on link "Modifier" at bounding box center [938, 317] width 102 height 30
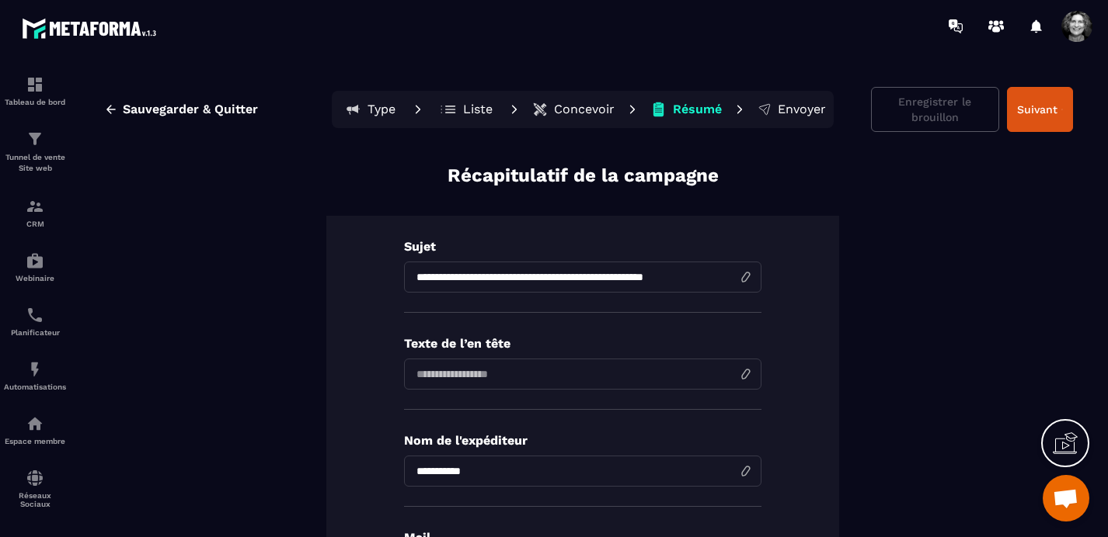
click at [579, 106] on p "Concevoir" at bounding box center [584, 110] width 61 height 16
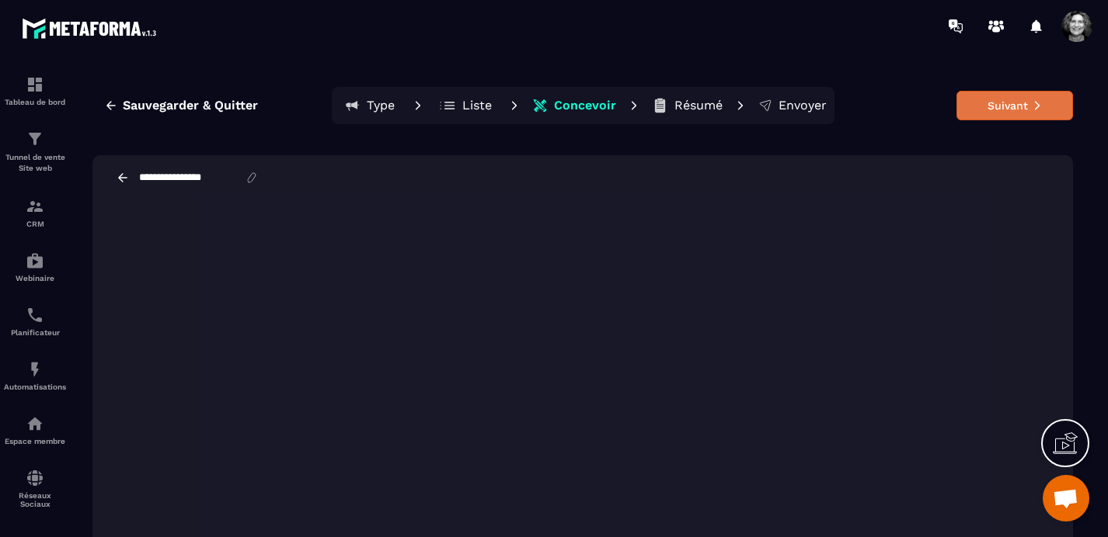
click at [1026, 105] on button "Suivant" at bounding box center [1014, 106] width 116 height 30
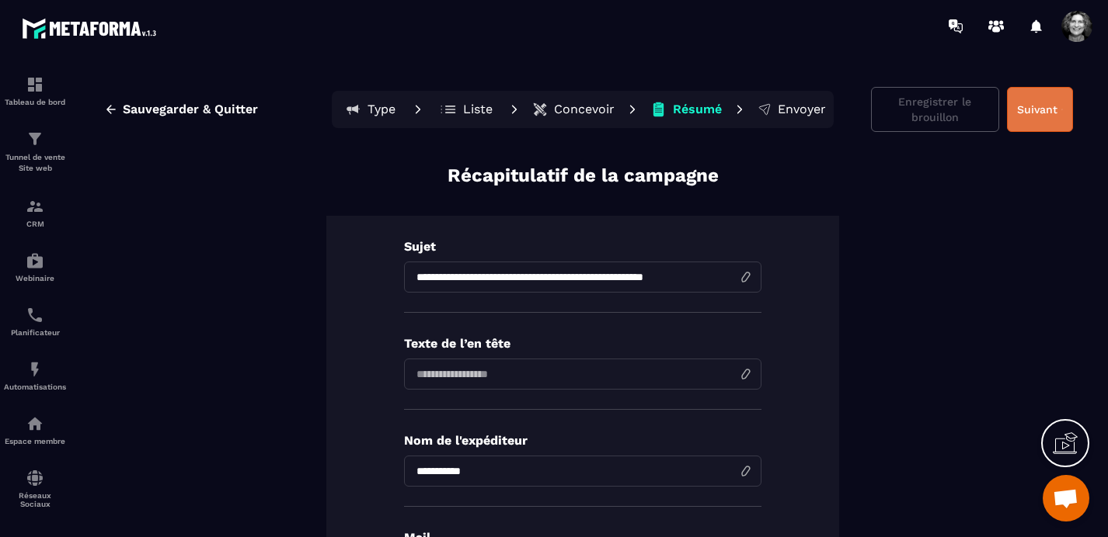
click at [1053, 103] on button "Suivant" at bounding box center [1040, 109] width 66 height 45
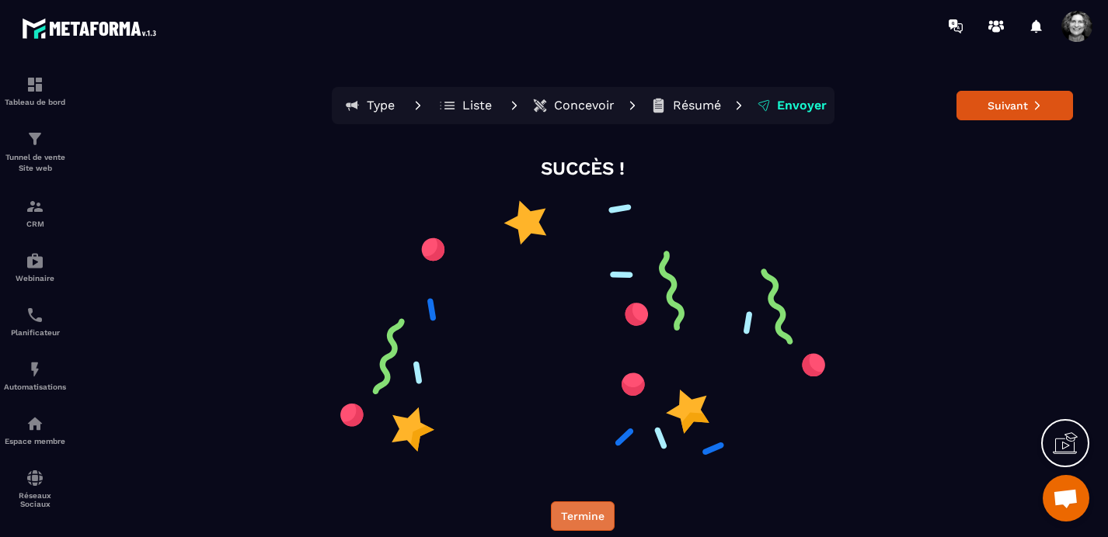
click at [572, 519] on button "Termine" at bounding box center [583, 517] width 64 height 30
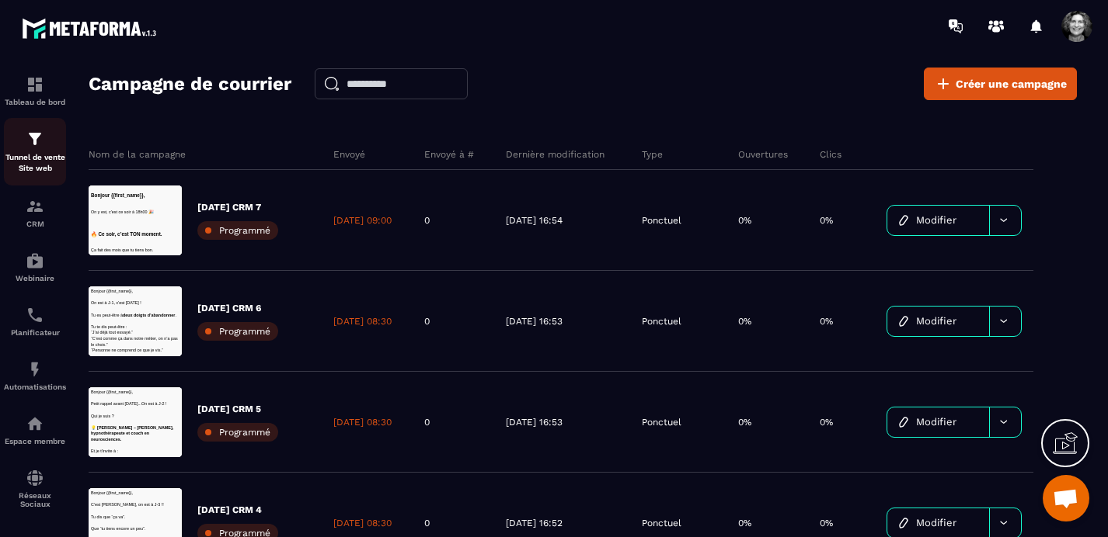
click at [27, 154] on p "Tunnel de vente Site web" at bounding box center [35, 163] width 62 height 22
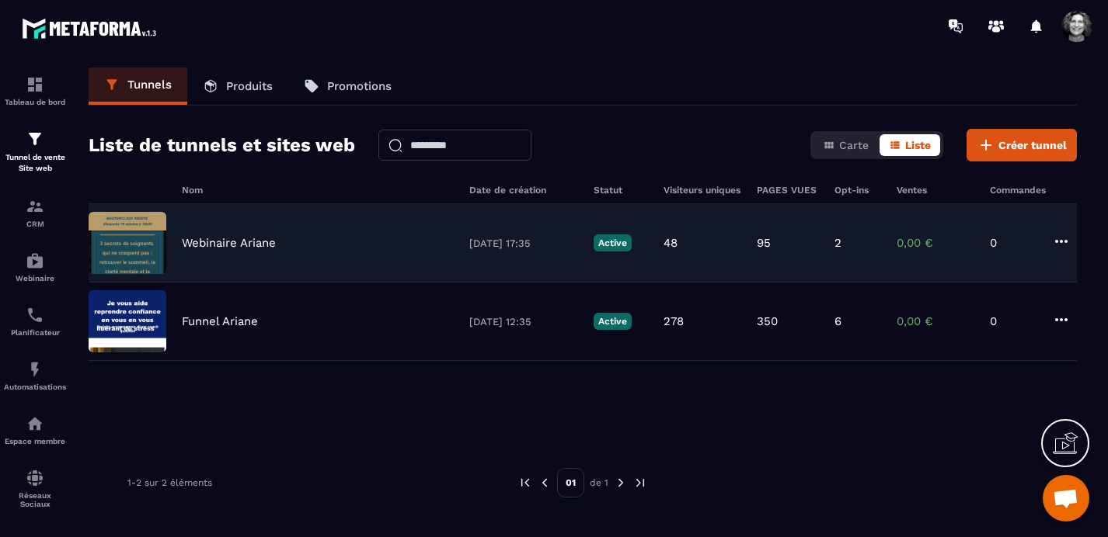
click at [231, 245] on p "Webinaire Ariane" at bounding box center [229, 243] width 94 height 14
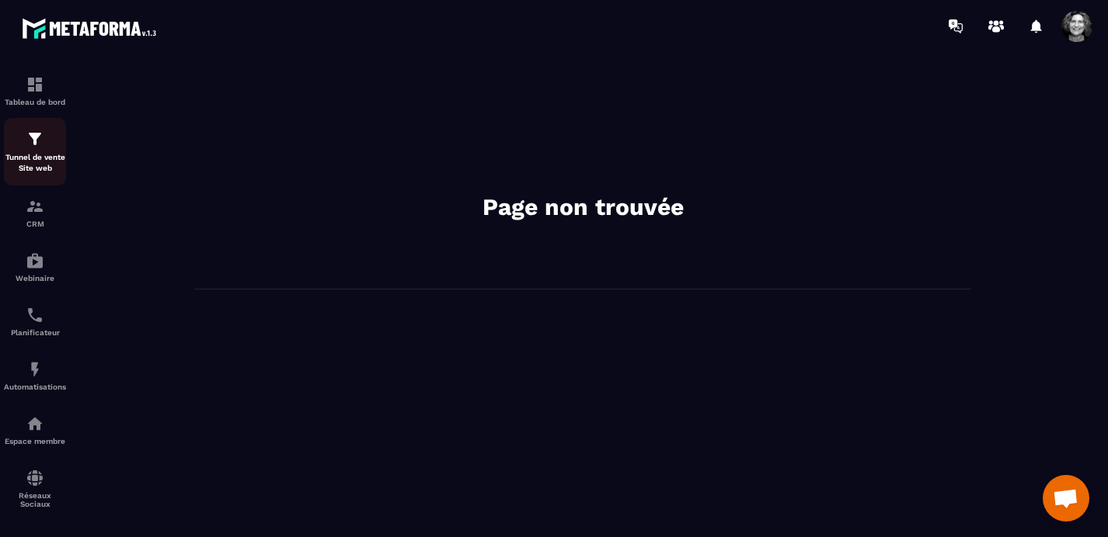
click at [31, 142] on img at bounding box center [35, 139] width 19 height 19
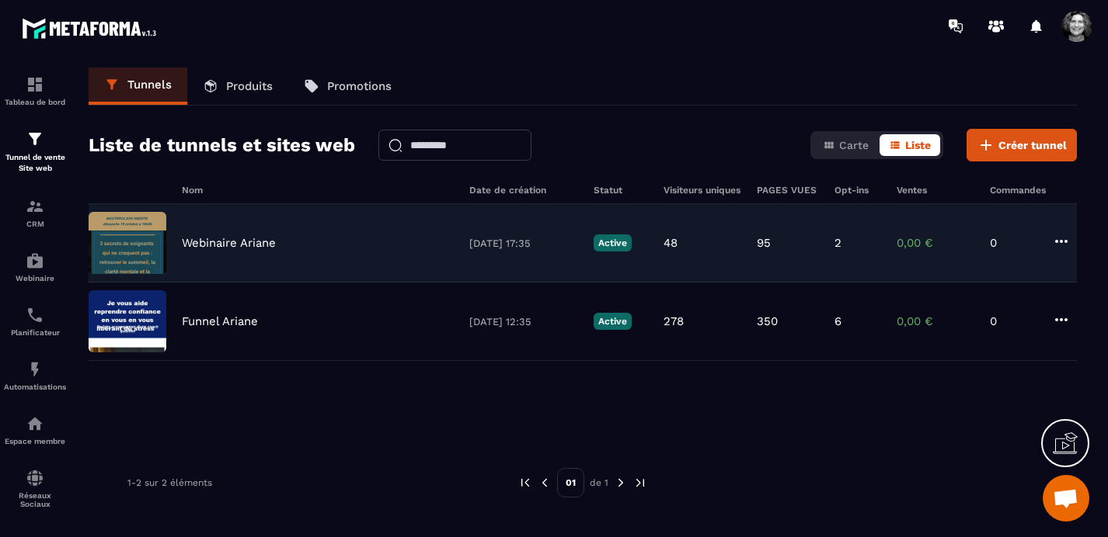
click at [124, 236] on img at bounding box center [128, 243] width 78 height 62
